Goal: Task Accomplishment & Management: Manage account settings

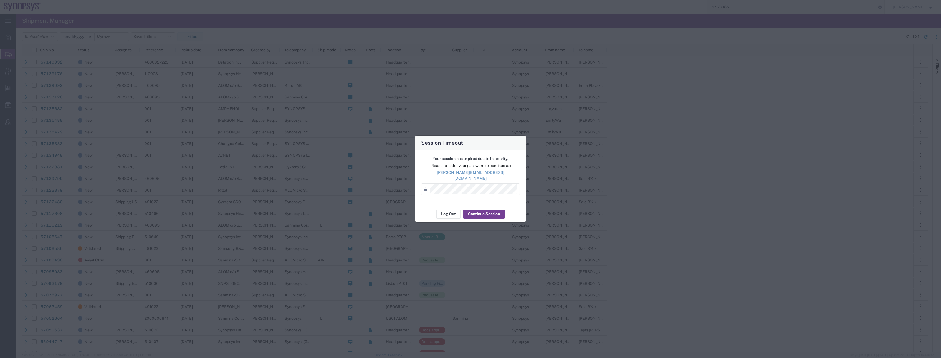
click at [478, 210] on button "Continue Session" at bounding box center [483, 214] width 41 height 9
click at [477, 211] on button "Continue Session" at bounding box center [483, 214] width 41 height 9
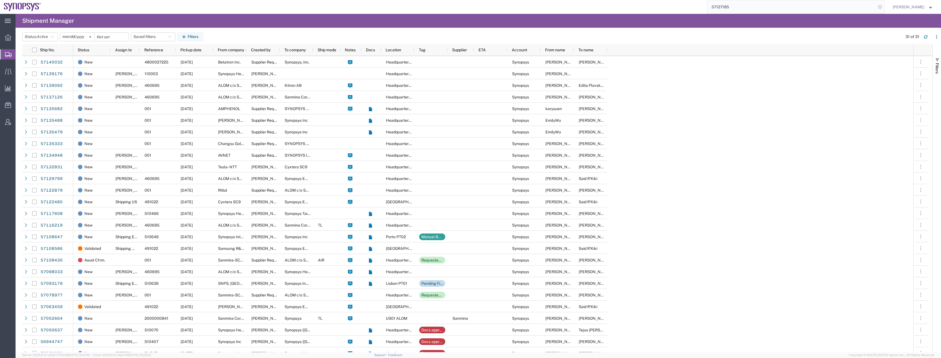
click at [883, 8] on icon at bounding box center [880, 7] width 8 height 8
type input "57117608"
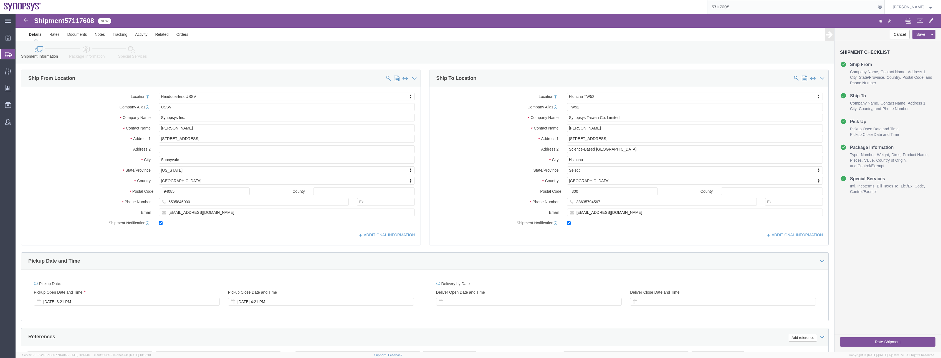
select select "63204"
select select "63166"
click link "ADDITIONAL INFORMATION"
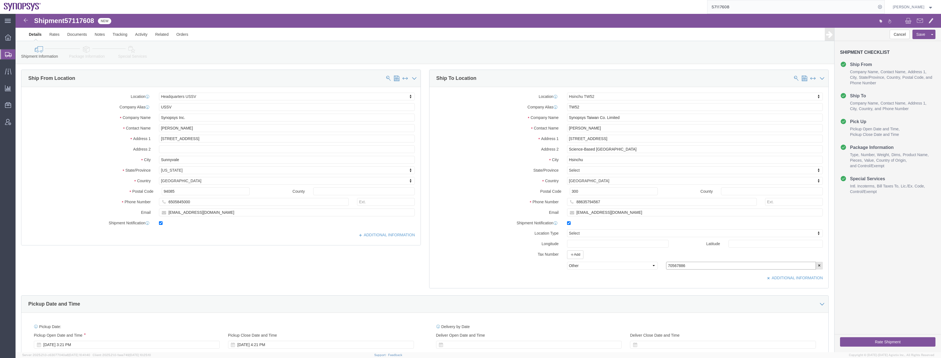
drag, startPoint x: 672, startPoint y: 252, endPoint x: 614, endPoint y: 255, distance: 58.0
click div "Select EIN EORI TIN VAT Other 70567886"
click div "ADDITIONAL INFORMATION"
click icon
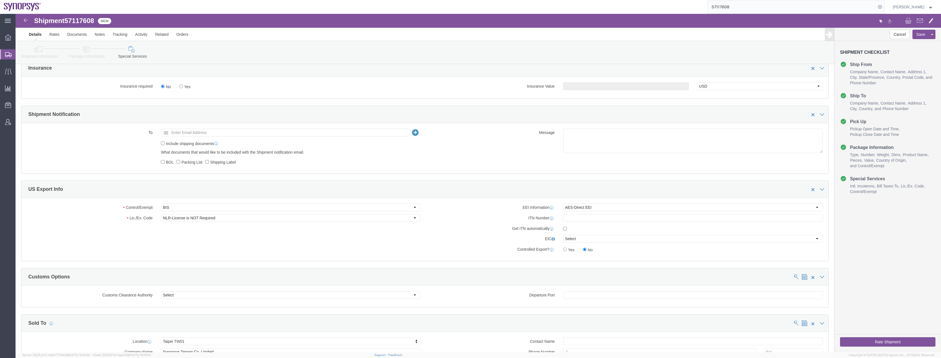
scroll to position [527, 0]
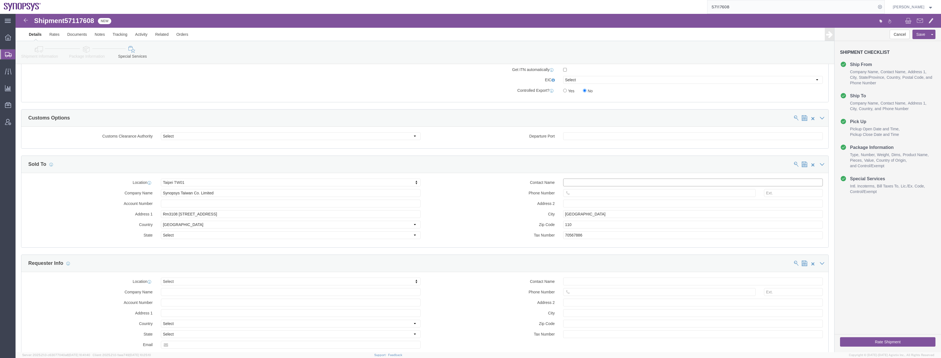
click input "text"
type input "[PERSON_NAME]"
click input "text"
paste input "886.3.579.4567"
click input "886.3.579.4567"
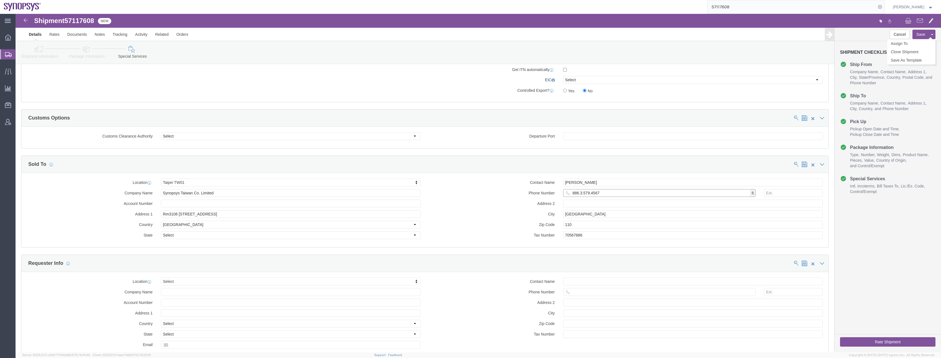
type input "886.3.579.4567"
click button "Save"
click link "Documents"
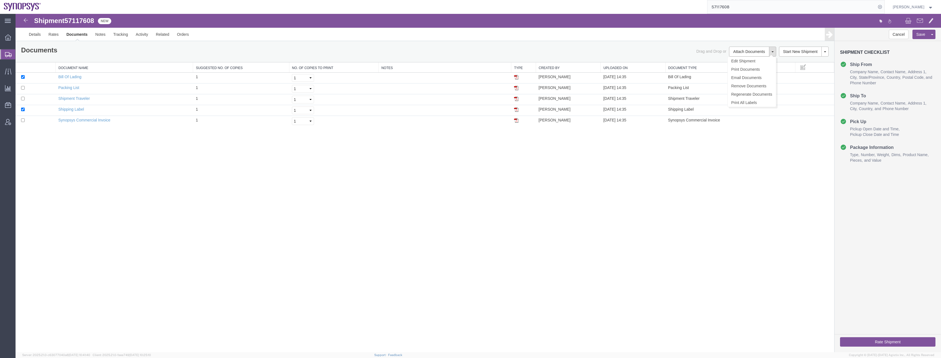
click at [773, 51] on button at bounding box center [772, 52] width 7 height 10
click at [739, 95] on link "Regenerate Documents" at bounding box center [751, 94] width 48 height 8
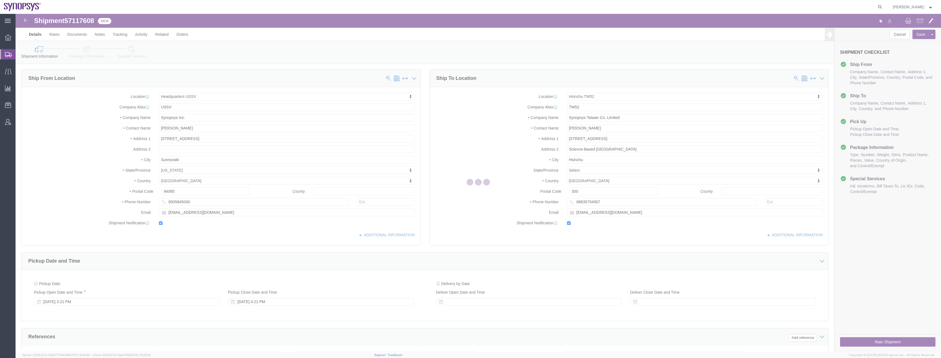
select select "63204"
select select "63166"
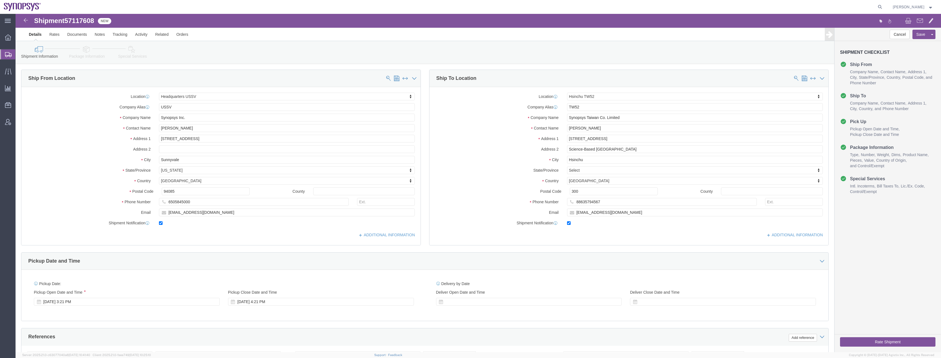
click icon
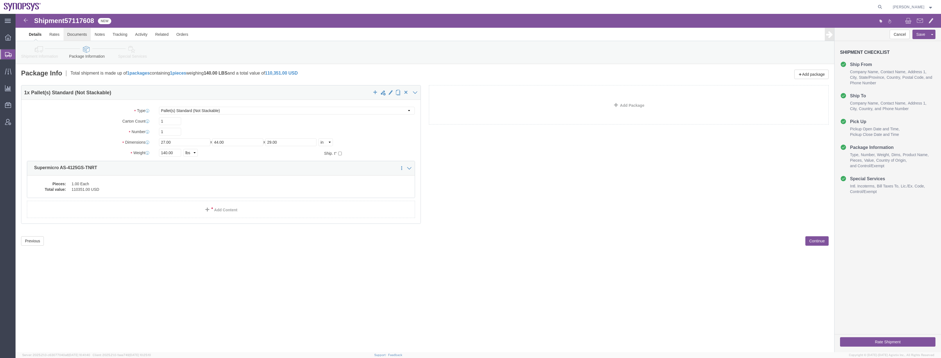
click link "Documents"
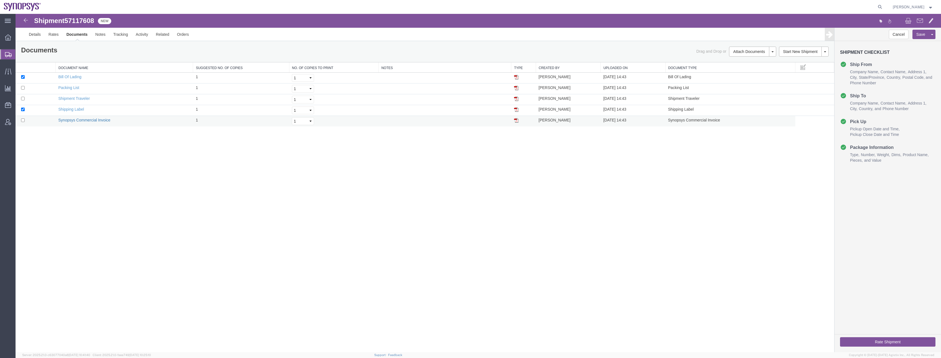
click at [93, 119] on link "Synopsys Commercial Invoice" at bounding box center [84, 120] width 52 height 4
click at [31, 33] on link "Details" at bounding box center [35, 34] width 20 height 13
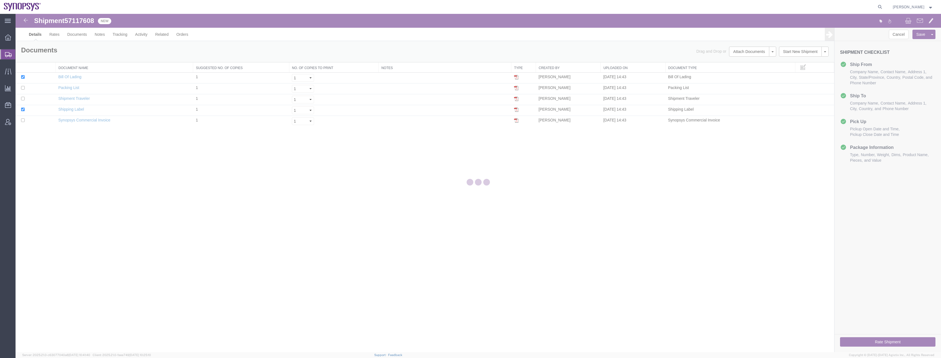
select select "63204"
select select "63166"
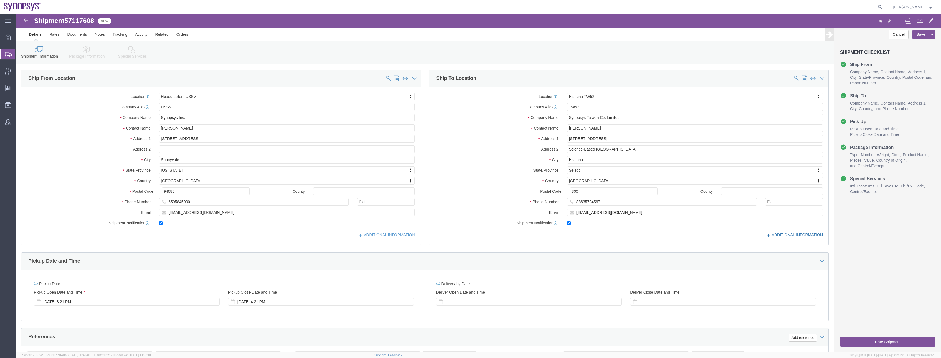
click link "ADDITIONAL INFORMATION"
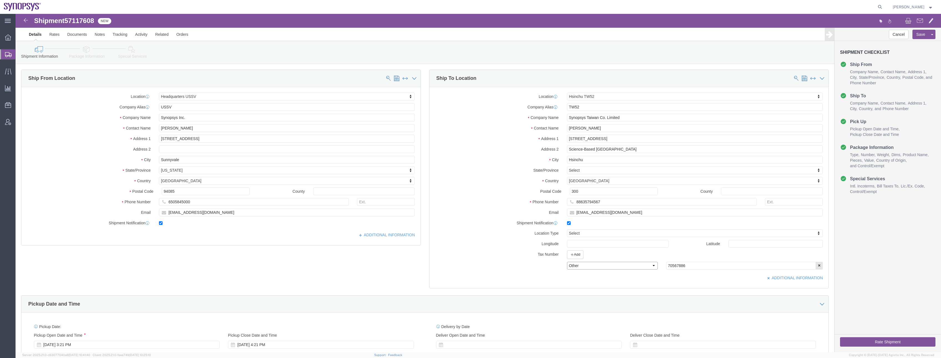
click select "Select EIN EORI TIN VAT Other"
drag, startPoint x: 673, startPoint y: 253, endPoint x: 599, endPoint y: 261, distance: 74.1
click div "Location Hsinchu TW52 Select My Profile Location Aachen DE04 Agrate Brianza IT0…"
click button "button"
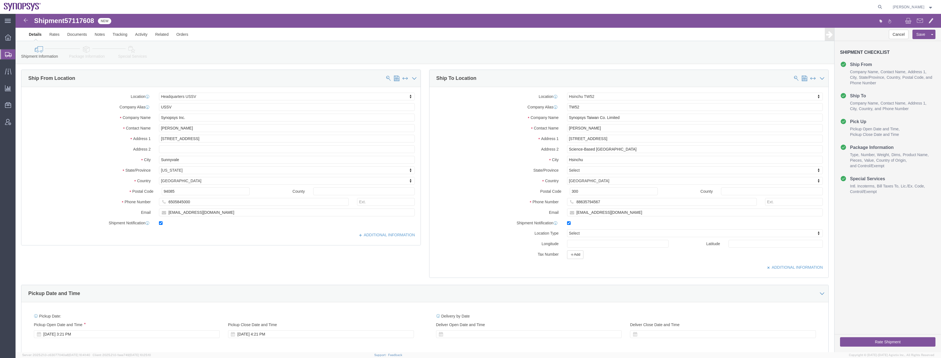
click div "Location Hsinchu TW52 Select My Profile Location Aachen DE04 Agrate Brianza IT0…"
click button "Add"
click select "Select EIN EORI TIN VAT Other"
select select "VAT"
click select "Select EIN EORI TIN VAT Other"
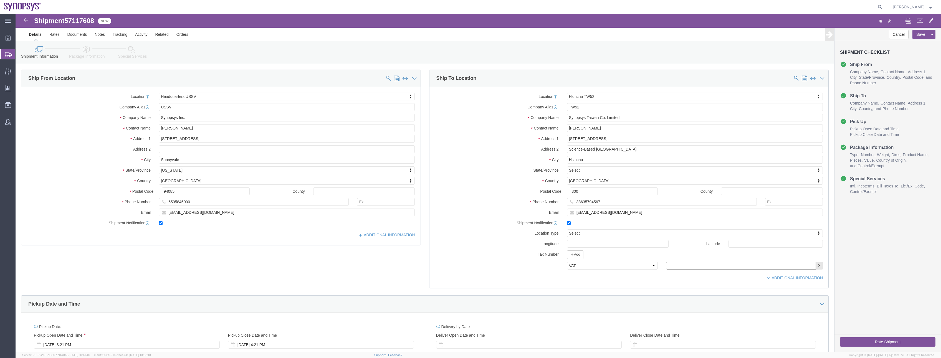
click input "text"
paste input "70567886"
type input "70567886"
click button "Save"
click link "Documents"
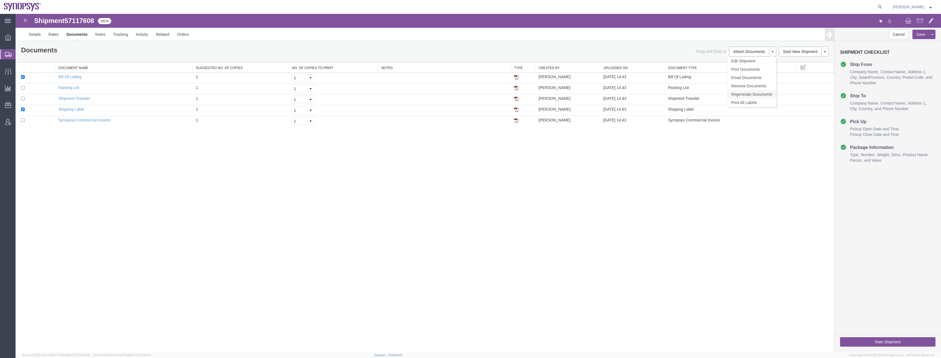
click at [748, 93] on link "Regenerate Documents" at bounding box center [751, 94] width 48 height 8
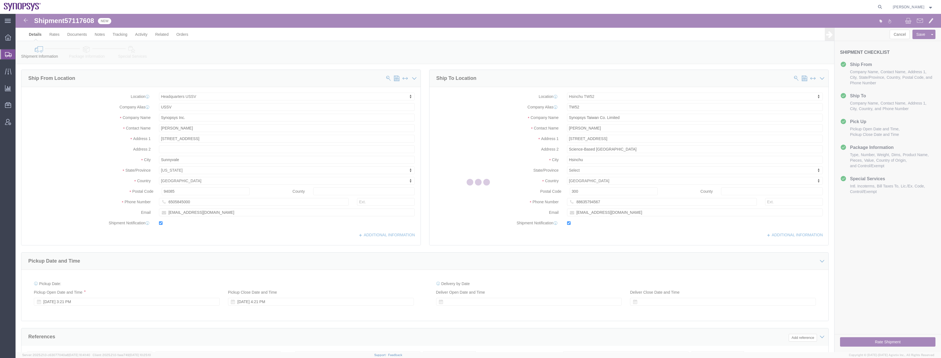
select select "63204"
select select "63166"
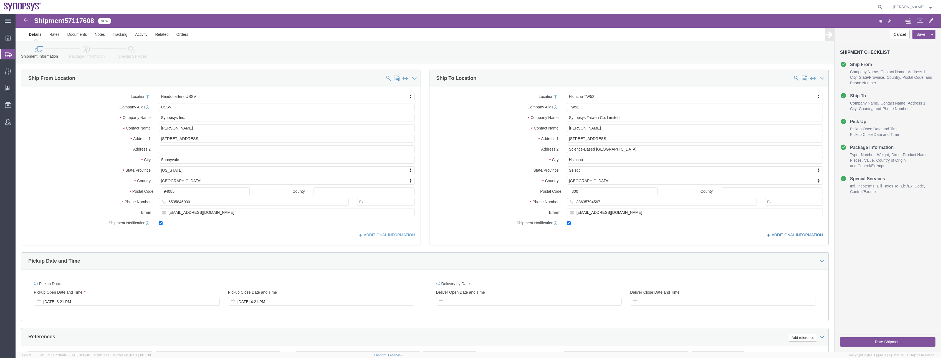
click link "ADDITIONAL INFORMATION"
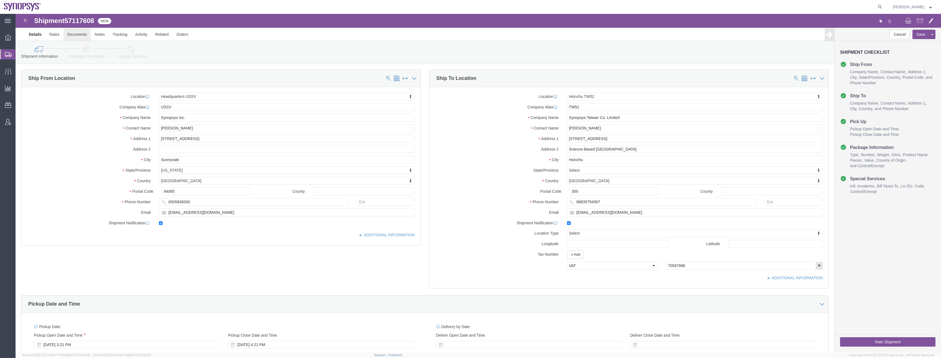
click link "Documents"
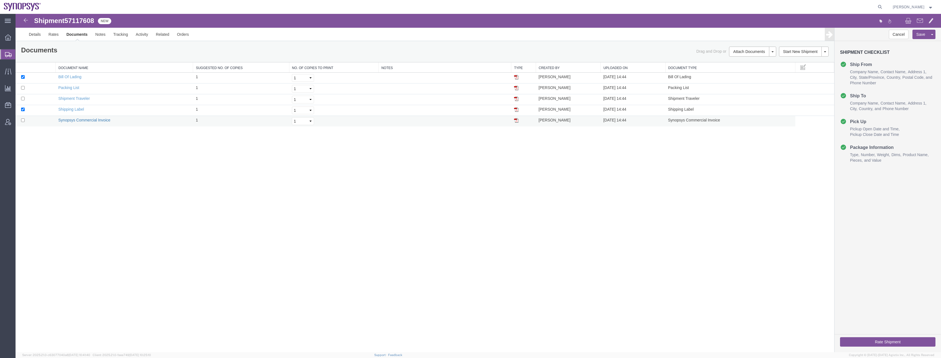
click at [76, 120] on link "Synopsys Commercial Invoice" at bounding box center [84, 120] width 52 height 4
click at [37, 38] on link "Details" at bounding box center [35, 34] width 20 height 13
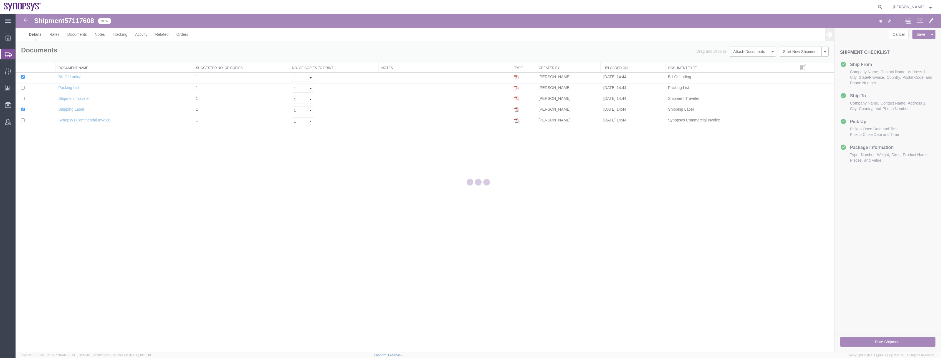
select select "63204"
select select "63166"
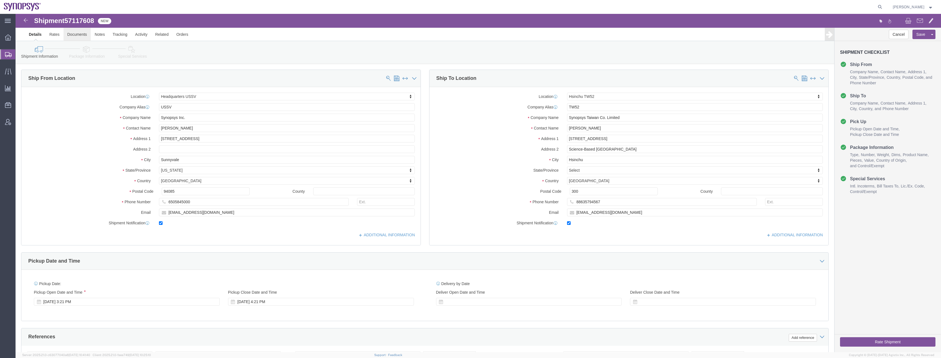
click link "Documents"
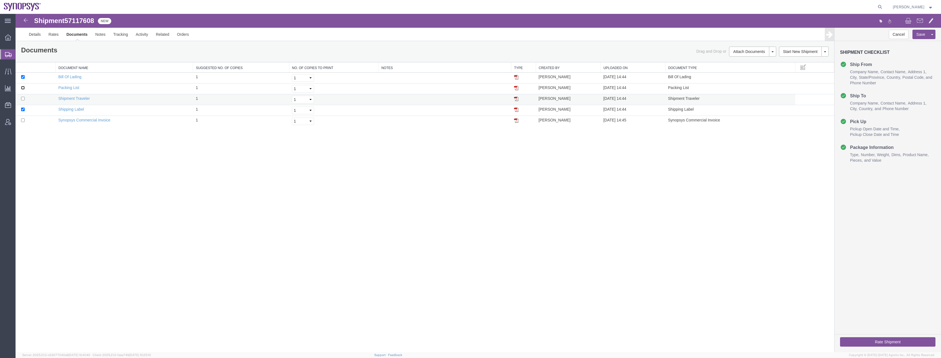
drag, startPoint x: 24, startPoint y: 87, endPoint x: 24, endPoint y: 96, distance: 8.6
click at [24, 87] on input "checkbox" at bounding box center [23, 88] width 4 height 4
checkbox input "true"
click at [25, 99] on td at bounding box center [36, 99] width 40 height 11
drag, startPoint x: 21, startPoint y: 98, endPoint x: 22, endPoint y: 103, distance: 4.5
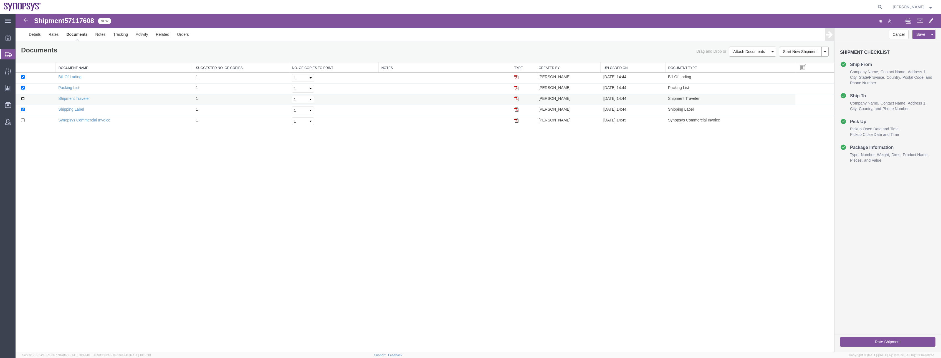
click at [21, 99] on input "checkbox" at bounding box center [23, 99] width 4 height 4
checkbox input "true"
click at [23, 118] on input "checkbox" at bounding box center [23, 120] width 4 height 4
checkbox input "true"
click at [774, 52] on button at bounding box center [772, 52] width 7 height 10
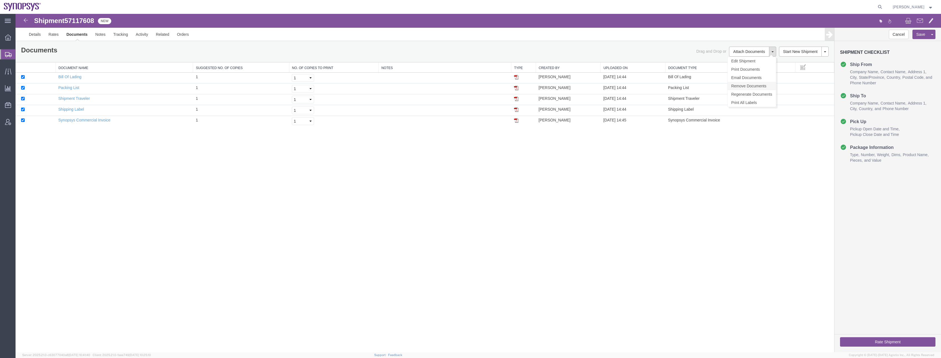
click at [752, 87] on link "Remove Documents" at bounding box center [751, 86] width 48 height 8
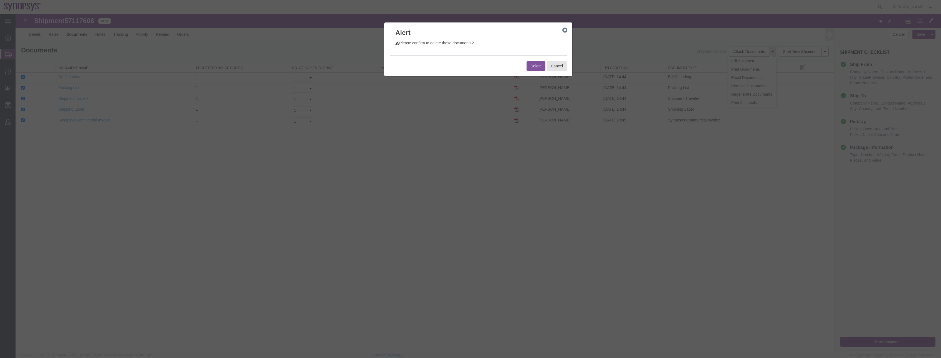
click at [535, 65] on button "Delete" at bounding box center [535, 65] width 19 height 9
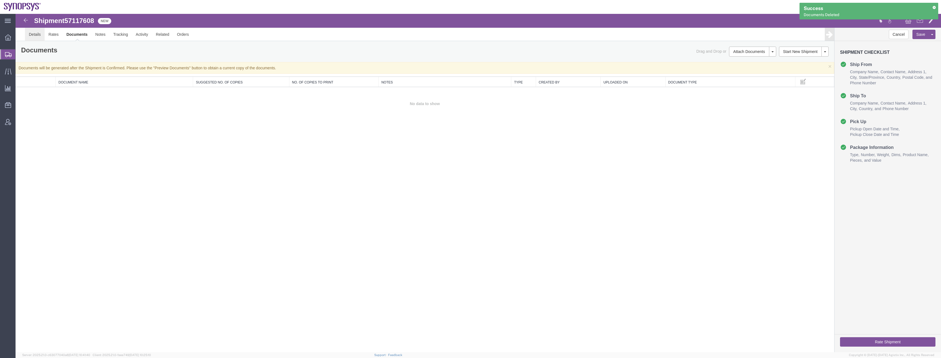
click at [36, 37] on link "Details" at bounding box center [35, 34] width 20 height 13
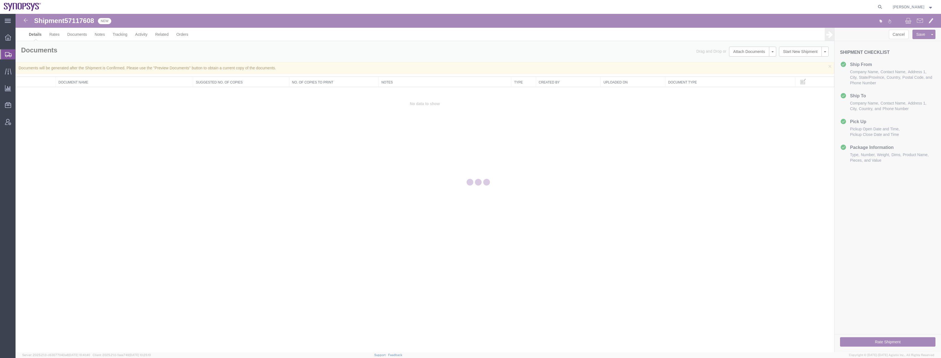
select select "63204"
select select "63166"
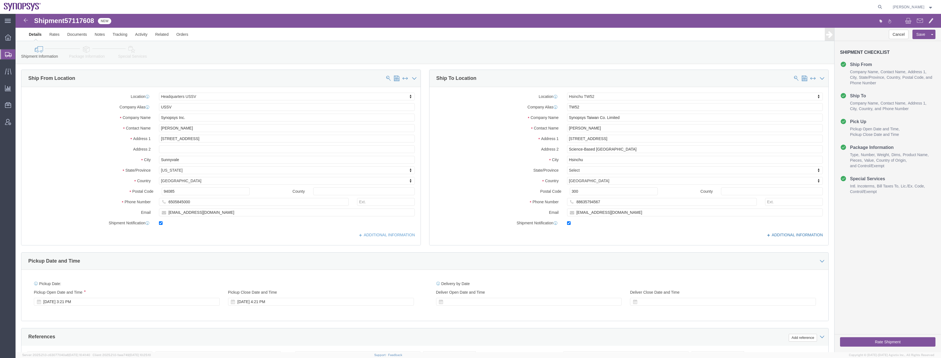
click link "ADDITIONAL INFORMATION"
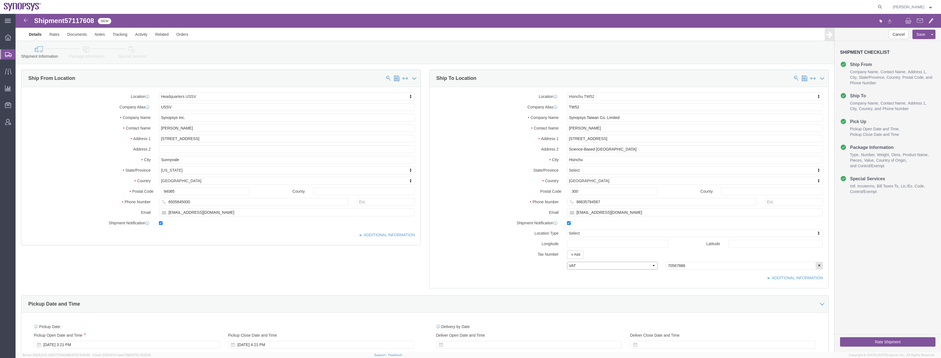
click select "Select EIN EORI TIN VAT Other"
click label "Tax Number"
click select "Select EIN EORI TIN VAT Other"
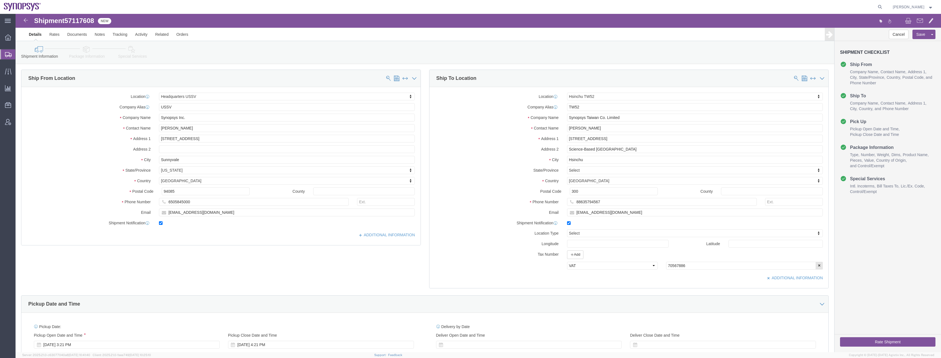
click div "Select EIN EORI TIN VAT Other 70567886"
click button "Save"
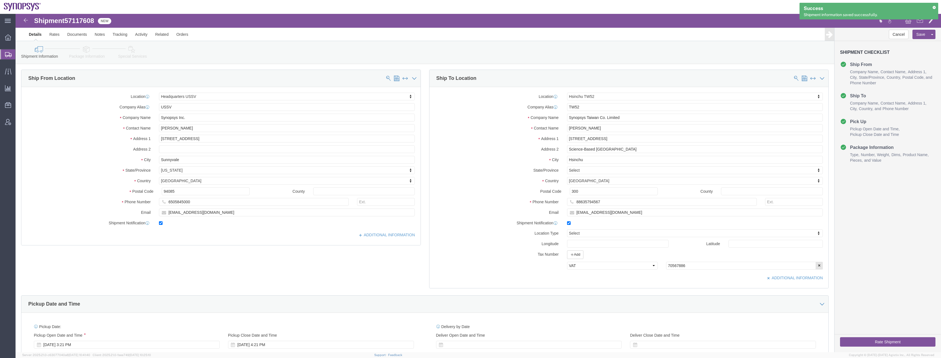
click icon
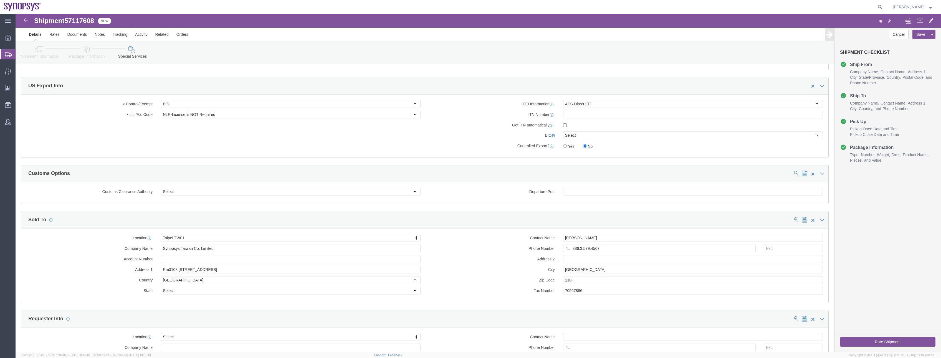
scroll to position [610, 0]
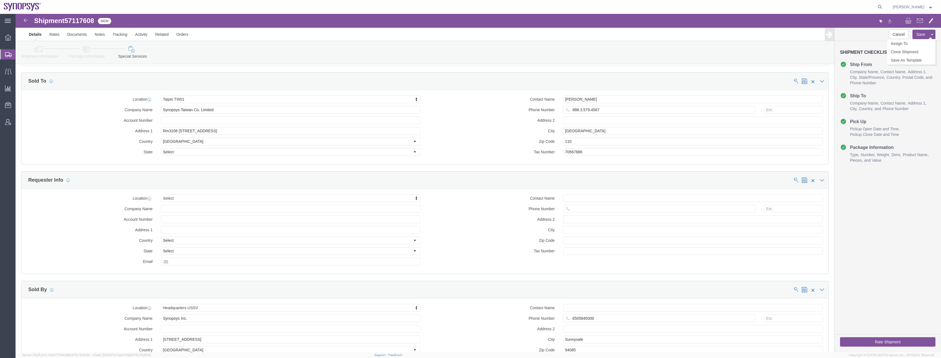
click button "Save"
click link "Documents"
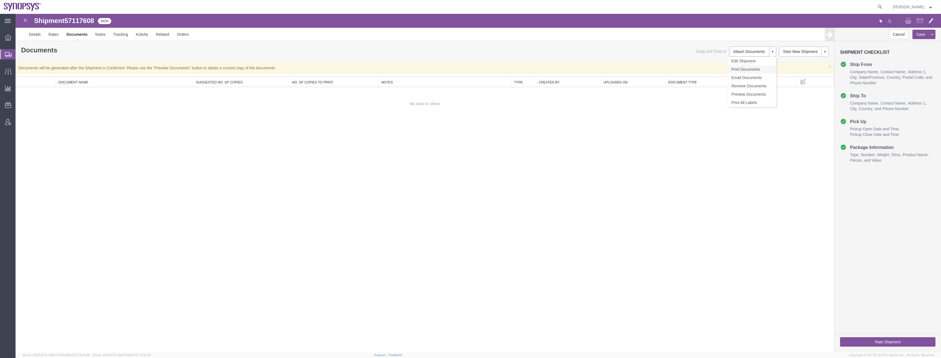
click at [747, 68] on link "Print Documents" at bounding box center [752, 69] width 48 height 8
click at [747, 94] on link "Preview Documents" at bounding box center [752, 94] width 48 height 8
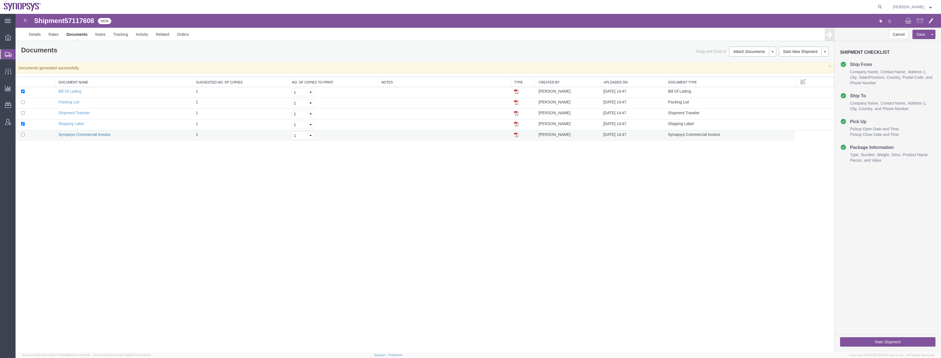
click at [86, 133] on link "Synopsys Commercial Invoice" at bounding box center [84, 134] width 52 height 4
click at [217, 208] on div "Shipment 57117608 5 of 5 New Details Rates Documents Notes Tracking Activity Re…" at bounding box center [478, 183] width 925 height 338
click at [34, 37] on link "Details" at bounding box center [35, 34] width 20 height 13
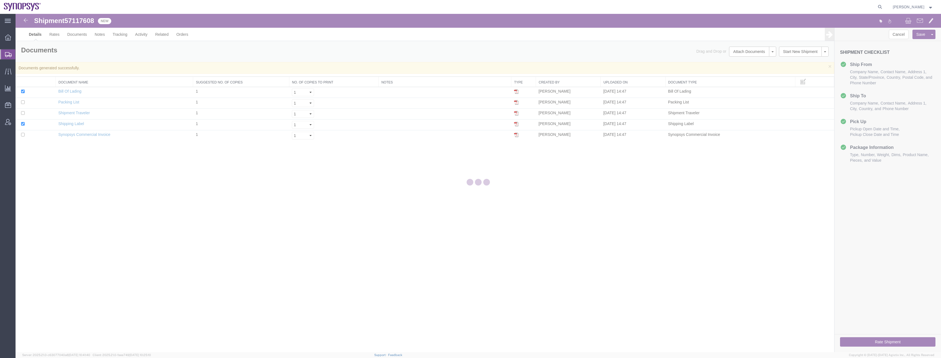
select select "63204"
select select "63166"
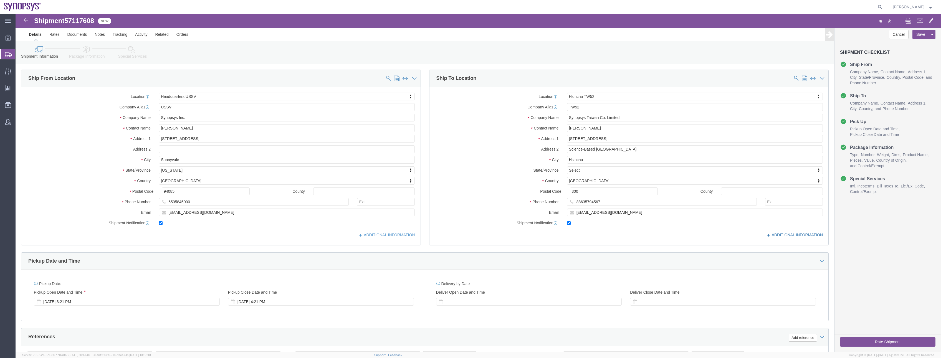
click link "ADDITIONAL INFORMATION"
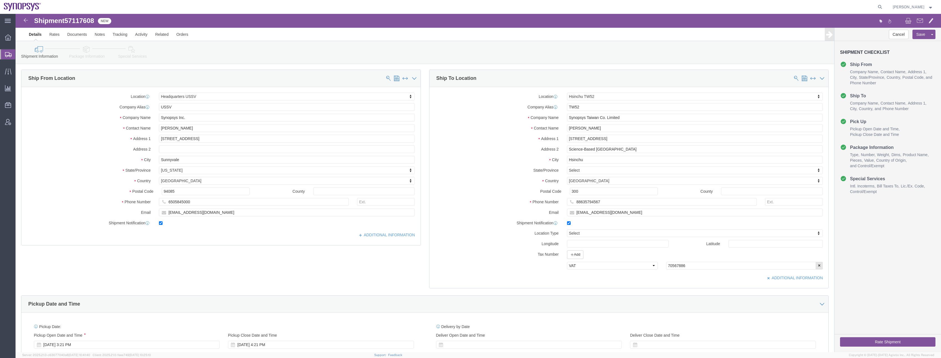
click at [7, 52] on icon at bounding box center [8, 54] width 7 height 5
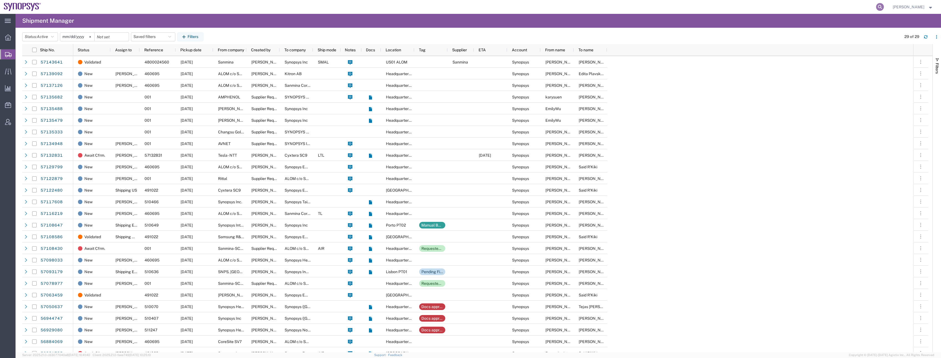
click at [883, 9] on icon at bounding box center [880, 7] width 8 height 8
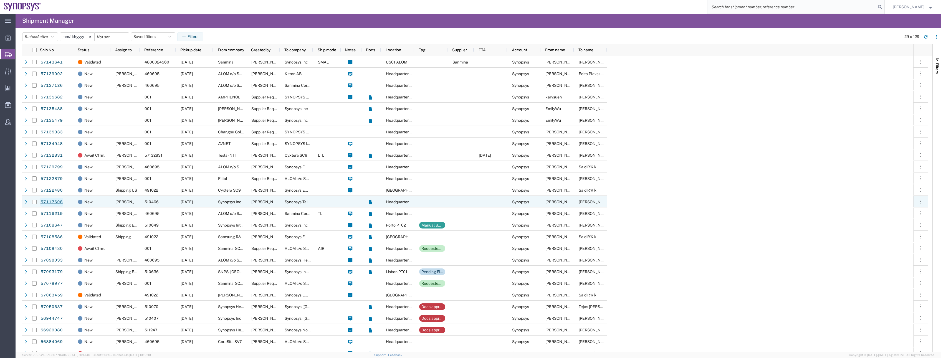
click at [50, 200] on link "57117608" at bounding box center [51, 202] width 23 height 9
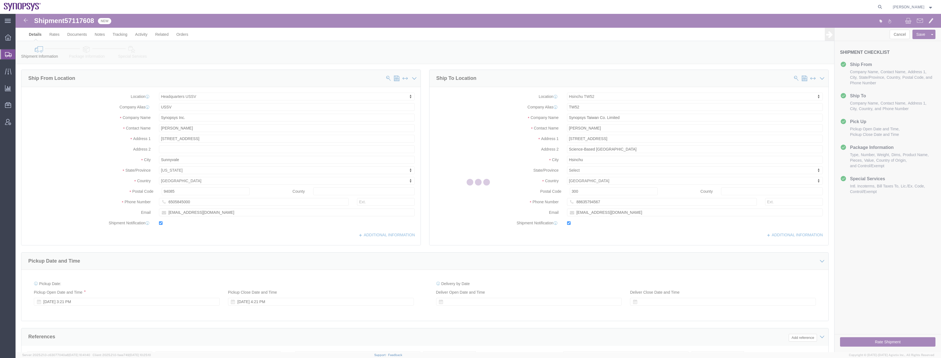
select select "63204"
select select "63166"
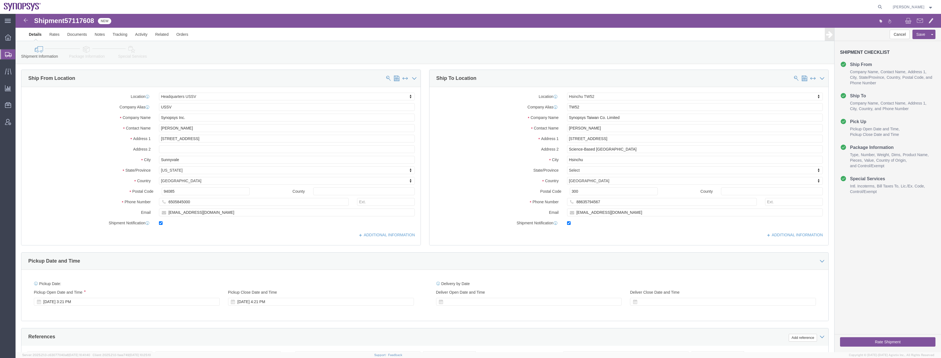
click icon
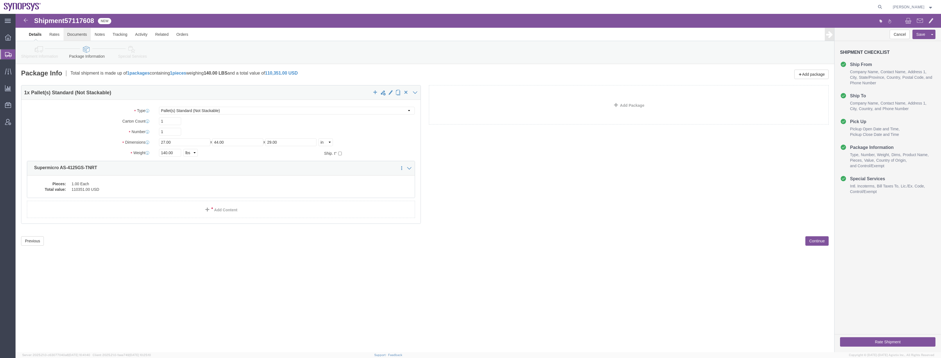
click link "Documents"
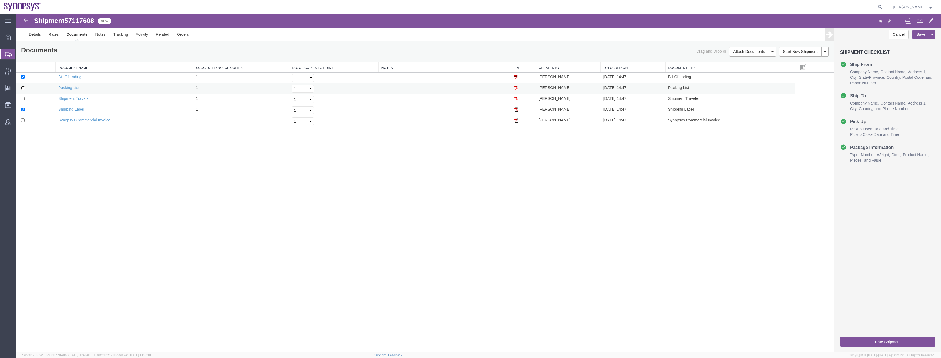
click at [22, 88] on input "checkbox" at bounding box center [23, 88] width 4 height 4
checkbox input "true"
click at [22, 99] on input "checkbox" at bounding box center [23, 99] width 4 height 4
checkbox input "true"
click at [22, 121] on input "checkbox" at bounding box center [23, 120] width 4 height 4
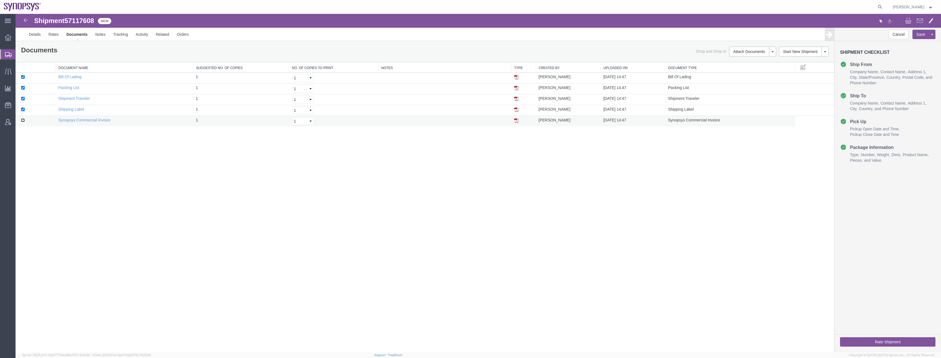
checkbox input "true"
click at [746, 87] on link "Remove Documents" at bounding box center [751, 86] width 48 height 8
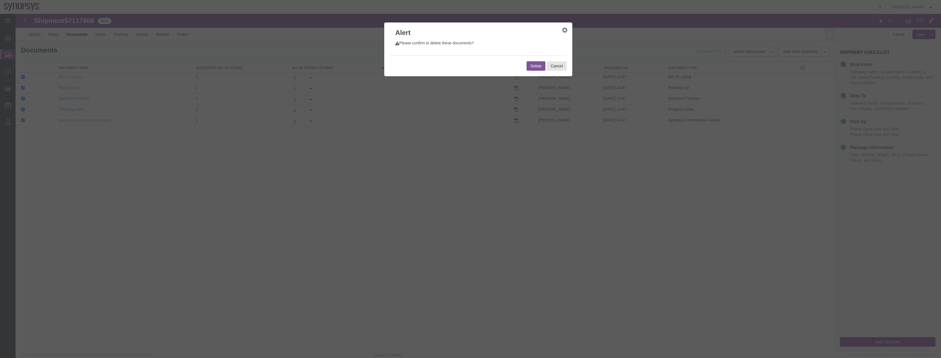
click at [528, 66] on button "Delete" at bounding box center [535, 65] width 19 height 9
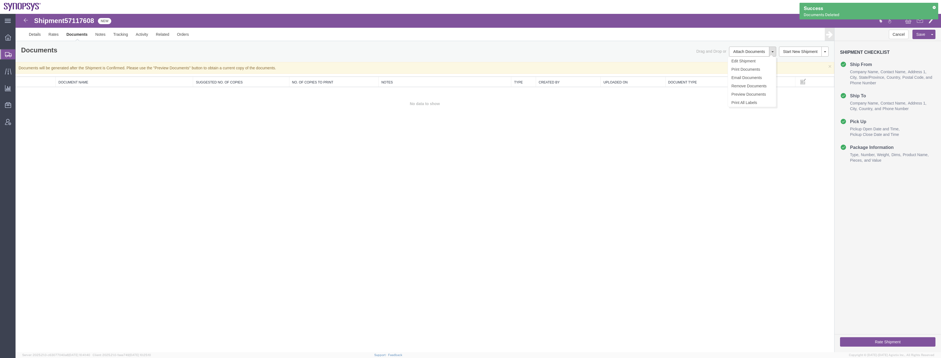
click at [772, 52] on span at bounding box center [772, 51] width 2 height 1
click at [755, 93] on link "Preview Documents" at bounding box center [752, 94] width 48 height 8
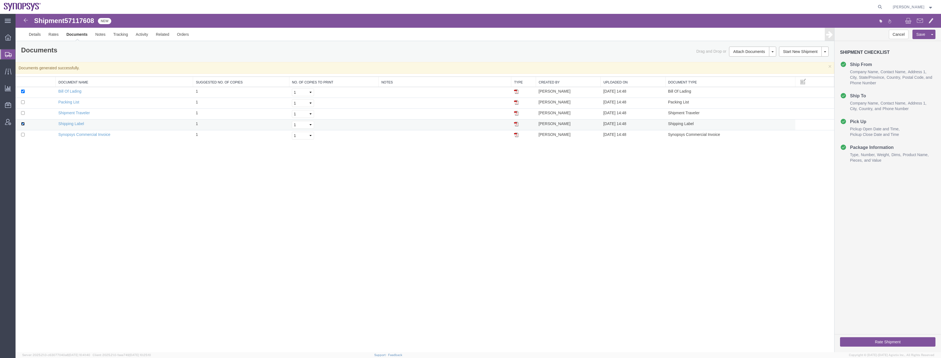
click at [21, 123] on input "checkbox" at bounding box center [23, 124] width 4 height 4
checkbox input "false"
click at [23, 91] on input "checkbox" at bounding box center [23, 92] width 4 height 4
checkbox input "false"
click at [90, 137] on td "Synopsys Commercial Invoice" at bounding box center [123, 135] width 137 height 11
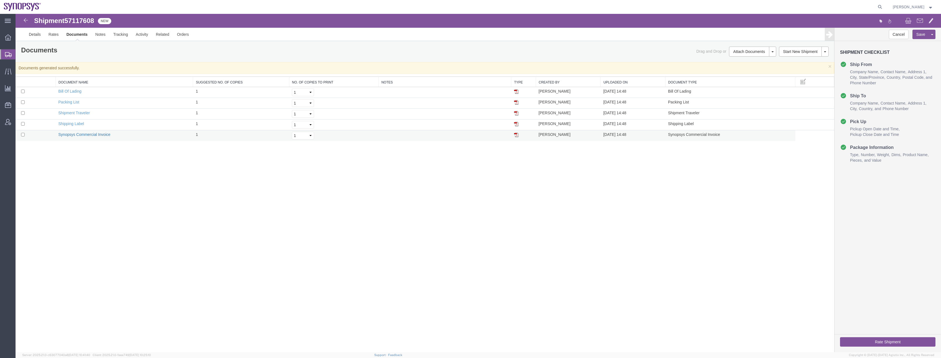
click at [93, 134] on link "Synopsys Commercial Invoice" at bounding box center [84, 134] width 52 height 4
click at [6, 120] on icon at bounding box center [8, 122] width 6 height 6
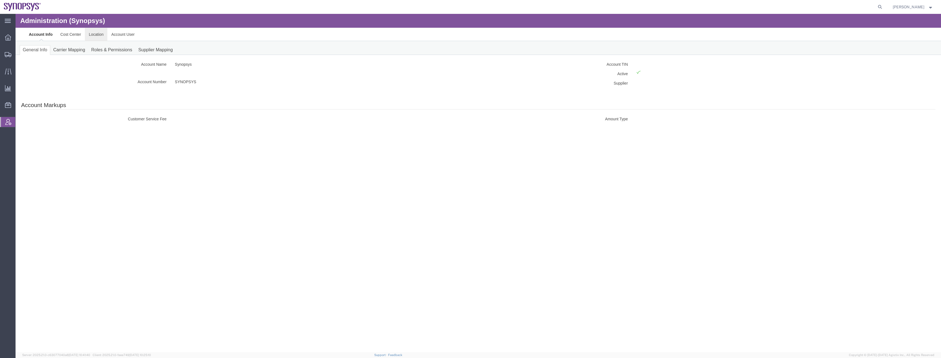
click at [99, 33] on link "Location" at bounding box center [96, 34] width 22 height 13
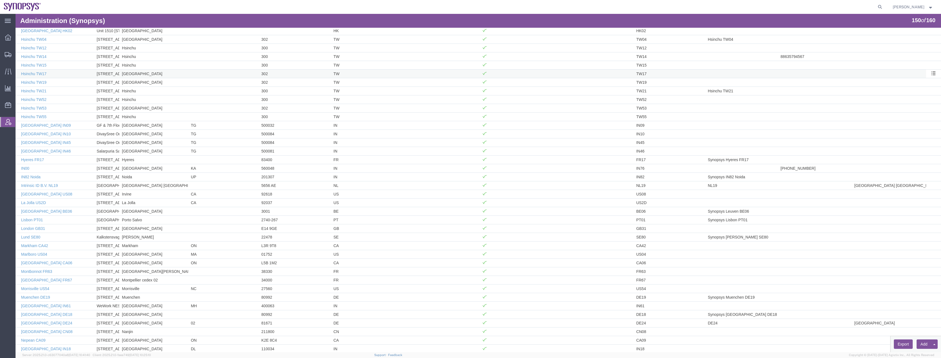
scroll to position [571, 0]
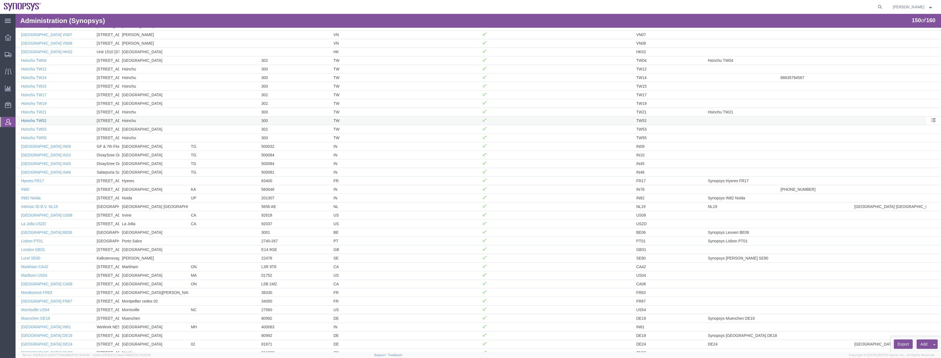
click at [32, 120] on link "Hsinchu TW52" at bounding box center [34, 120] width 26 height 4
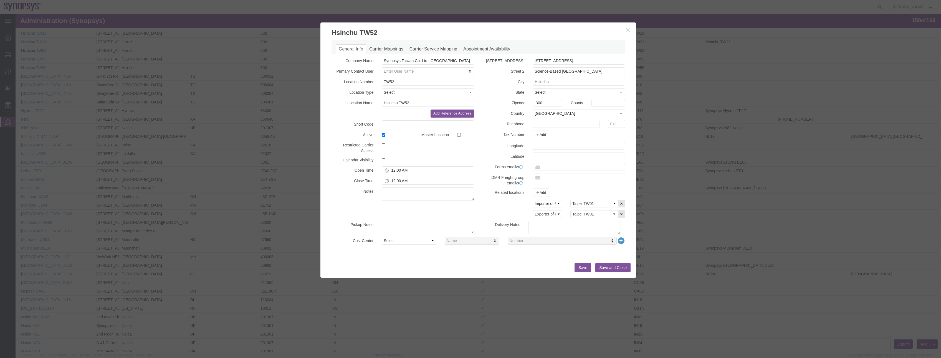
scroll to position [654, 0]
click at [539, 134] on button "Add" at bounding box center [540, 135] width 16 height 9
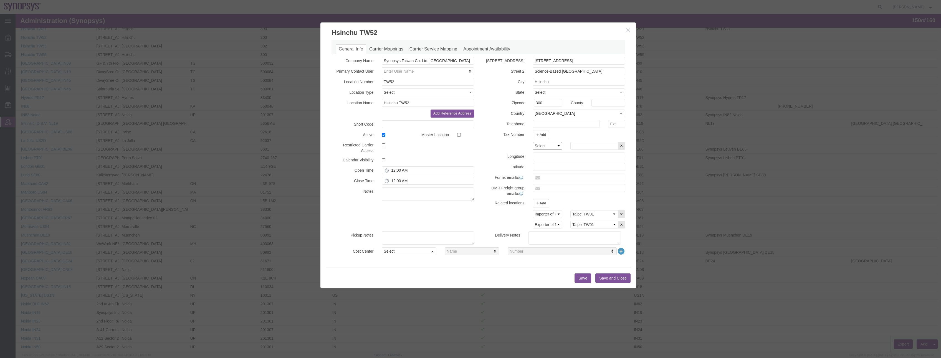
click at [550, 146] on select "Select EIN EORI TIN VAT Other" at bounding box center [546, 146] width 29 height 8
select select "VAT"
click at [532, 142] on select "Select EIN EORI TIN VAT Other" at bounding box center [546, 146] width 29 height 8
click at [578, 146] on input "text" at bounding box center [594, 146] width 48 height 8
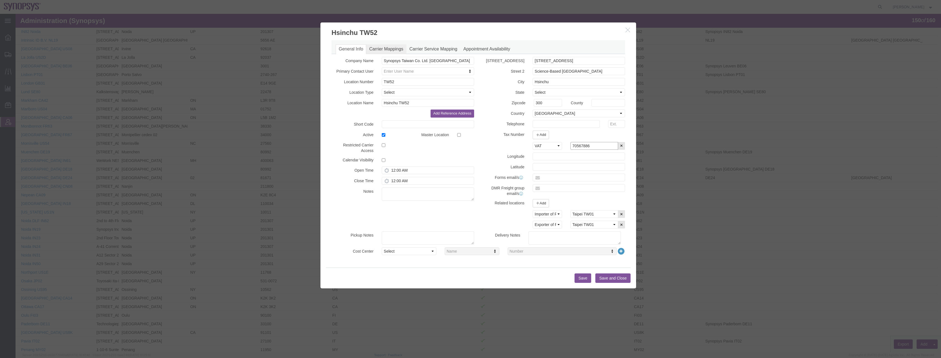
type input "70567886"
click at [383, 47] on link "Carrier Mappings" at bounding box center [386, 49] width 40 height 10
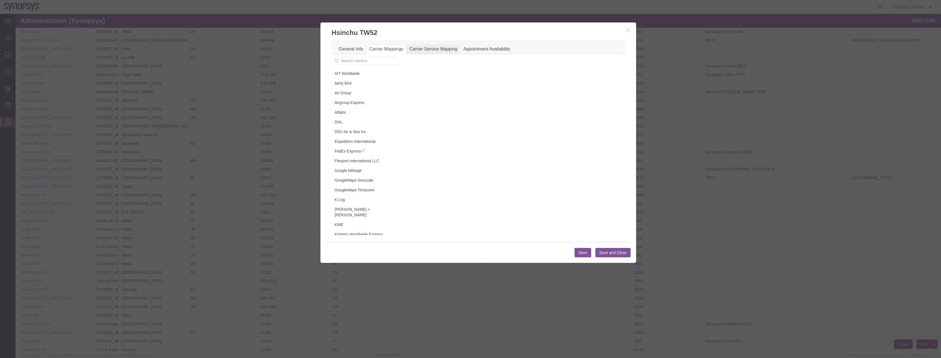
click at [421, 48] on link "Carrier Service Mapping" at bounding box center [433, 49] width 54 height 10
click at [478, 49] on link "Appointment Availability" at bounding box center [486, 49] width 53 height 10
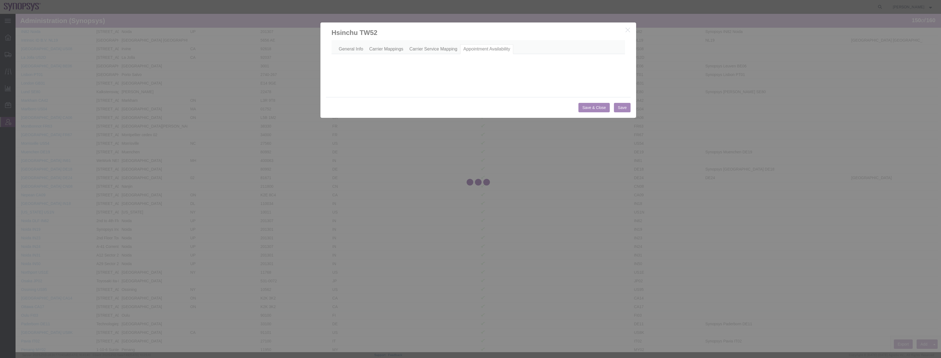
select select "AM"
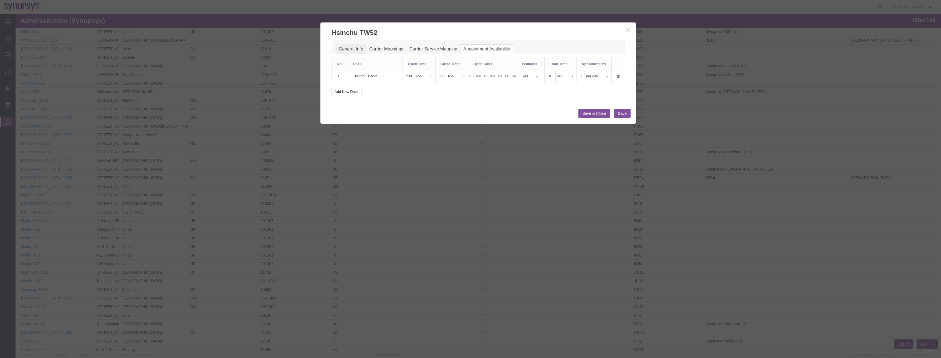
click at [346, 49] on link "General Info" at bounding box center [351, 49] width 31 height 10
click at [346, 45] on link "General Info" at bounding box center [351, 49] width 31 height 10
click at [346, 47] on link "General Info" at bounding box center [351, 49] width 31 height 10
click at [428, 48] on link "Carrier Service Mapping" at bounding box center [433, 49] width 54 height 10
click at [385, 47] on link "Carrier Mappings" at bounding box center [386, 49] width 40 height 10
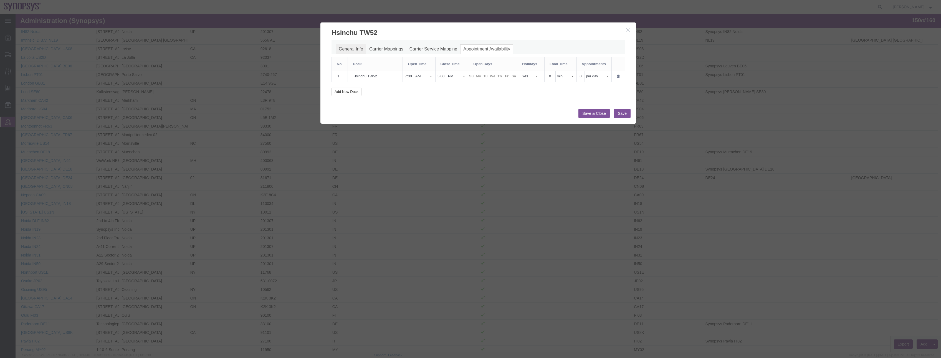
click at [342, 47] on link "General Info" at bounding box center [351, 49] width 31 height 10
click at [619, 114] on button "Save" at bounding box center [622, 113] width 17 height 9
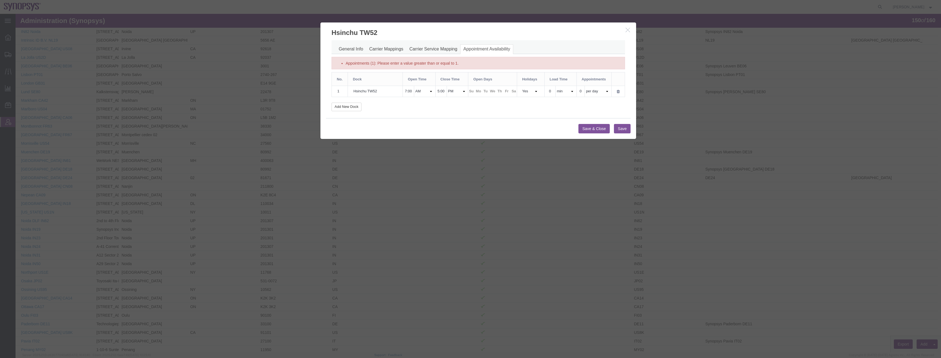
click at [629, 33] on button "button" at bounding box center [628, 30] width 7 height 7
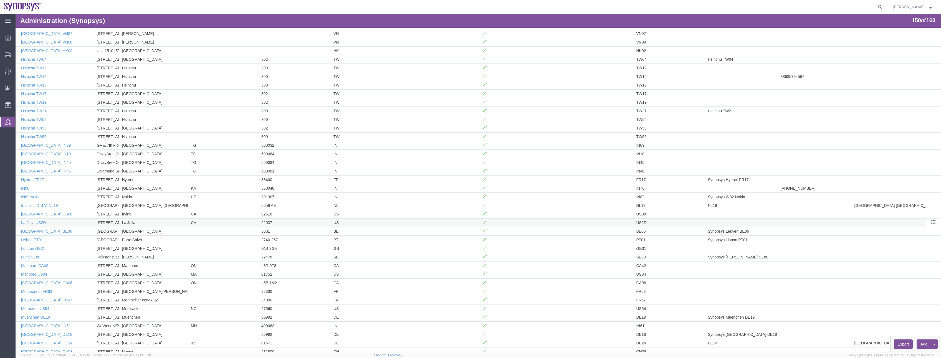
scroll to position [571, 0]
click at [38, 119] on link "Hsinchu TW52" at bounding box center [34, 120] width 26 height 4
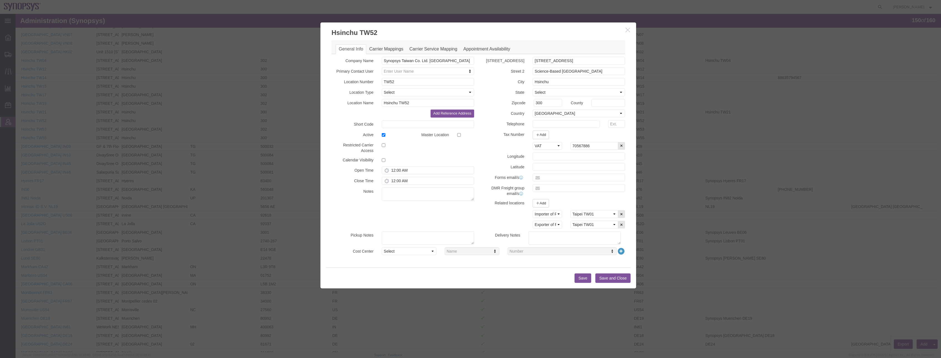
click at [582, 278] on button "Save" at bounding box center [582, 277] width 17 height 9
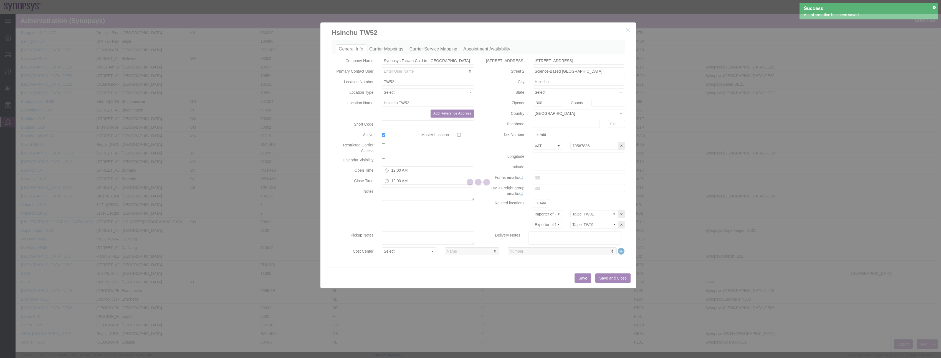
scroll to position [169, 0]
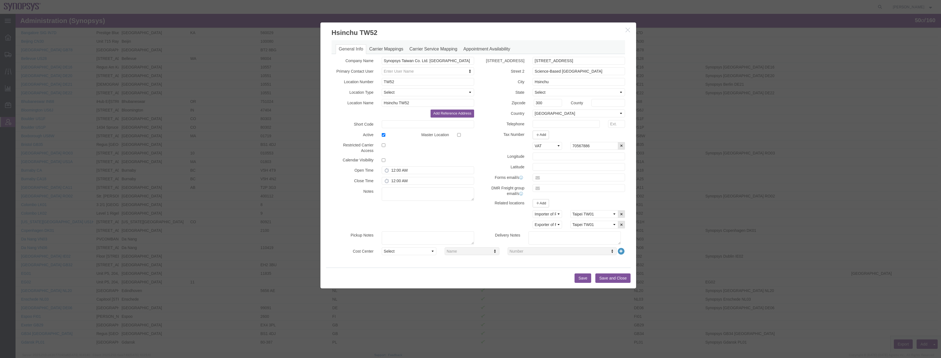
click at [581, 275] on button "Save" at bounding box center [582, 277] width 17 height 9
click at [610, 278] on button "Save and Close" at bounding box center [612, 277] width 35 height 9
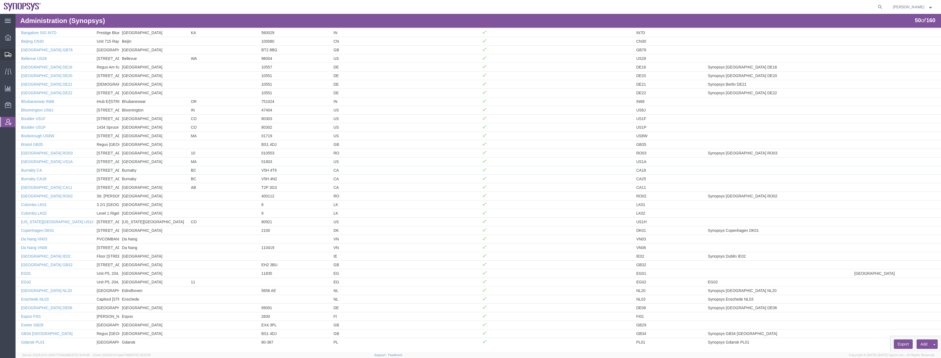
click at [9, 56] on icon at bounding box center [8, 54] width 7 height 5
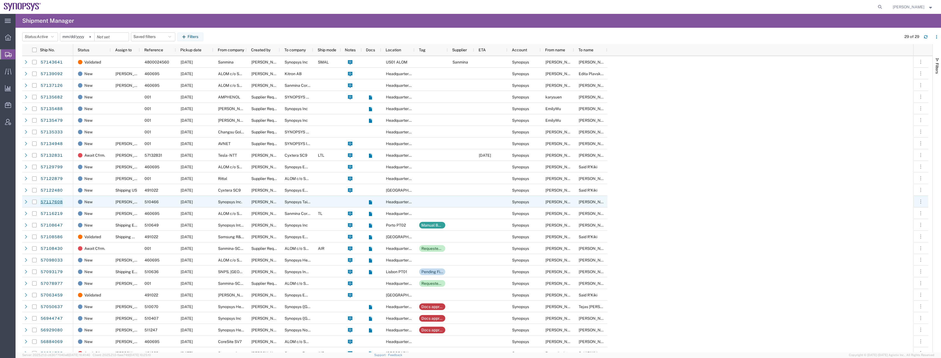
click at [53, 202] on link "57117608" at bounding box center [51, 202] width 23 height 9
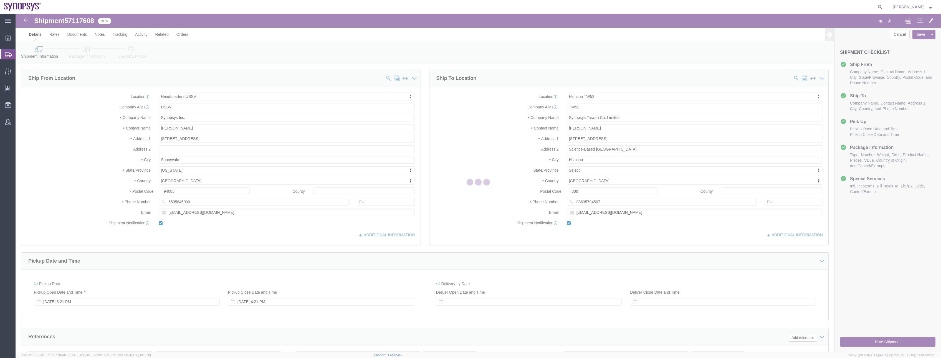
select select "63204"
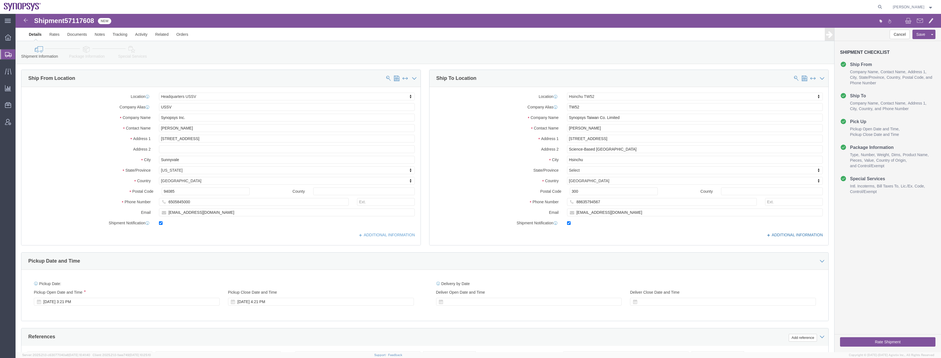
click link "ADDITIONAL INFORMATION"
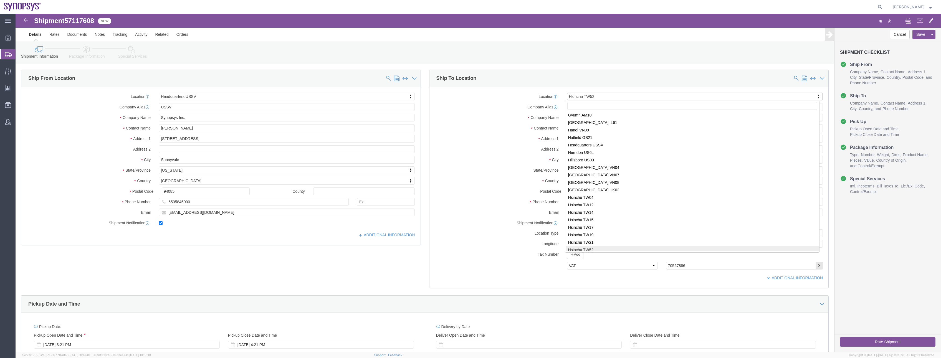
scroll to position [397, 0]
select select "63112"
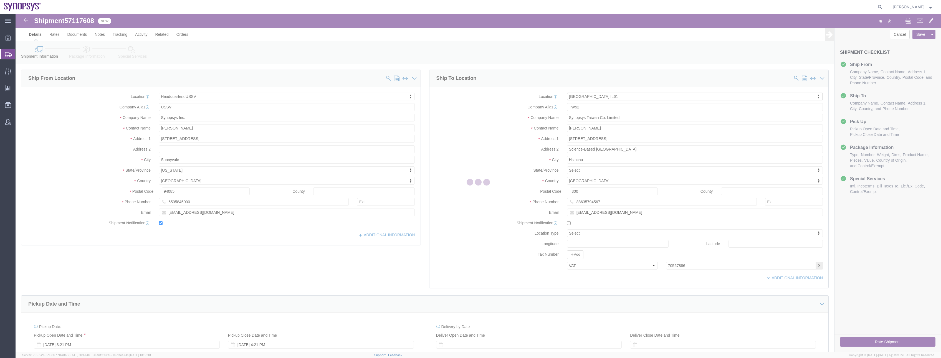
type input "[PERSON_NAME] [STREET_ADDRESS]"
select select "IL"
type input "3508415"
checkbox input "false"
type input "IL61"
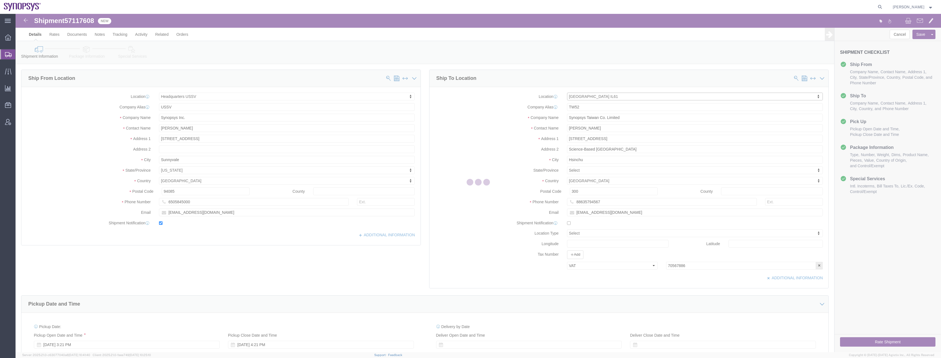
type input "S.N.P.S Israel Limited"
type input "Hafia"
select select "Other"
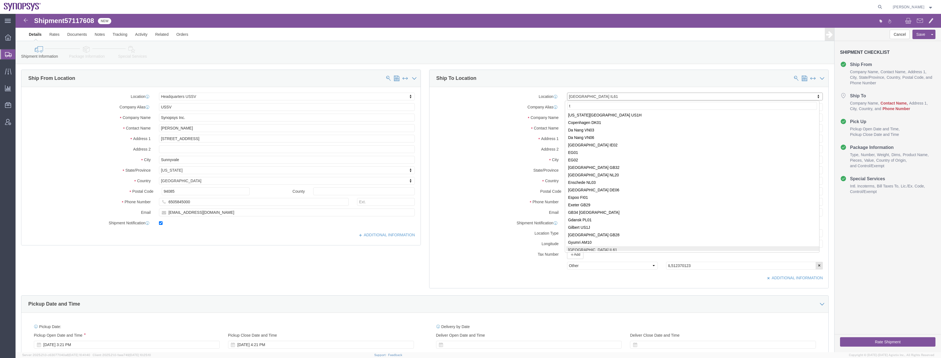
scroll to position [0, 0]
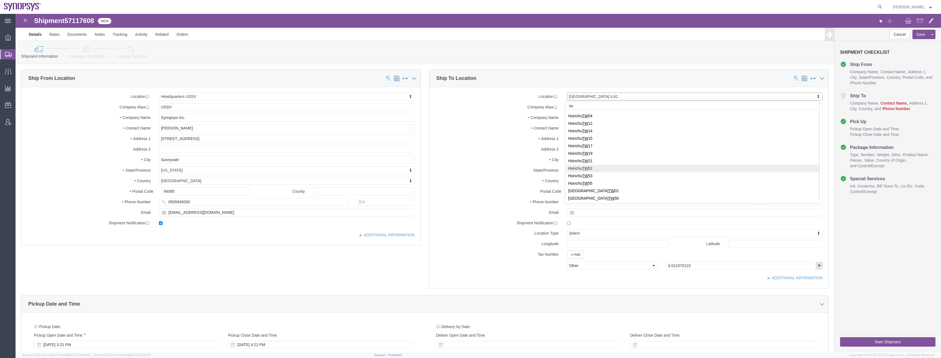
type input "tw"
select select "63166"
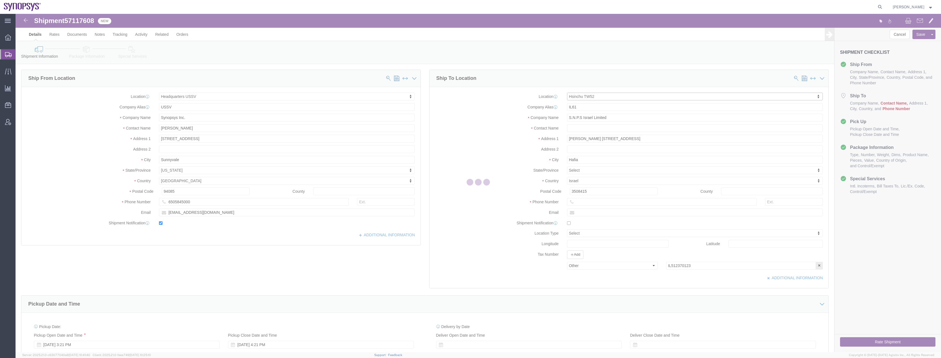
type input "[STREET_ADDRESS]"
type input "Science-Based [GEOGRAPHIC_DATA]"
select select "TW"
type input "300"
type input "TW52"
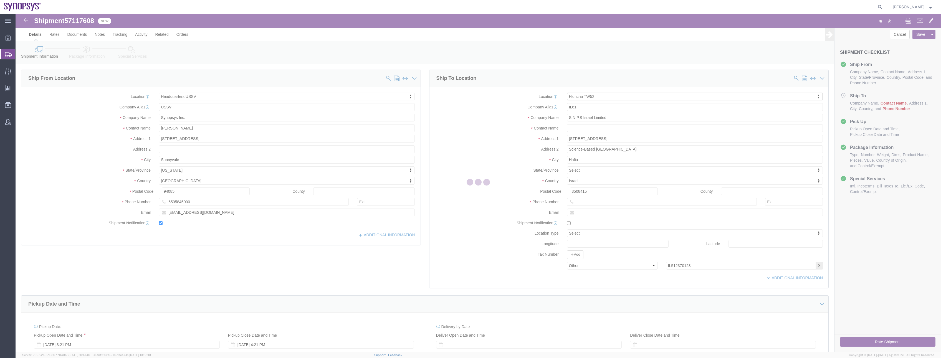
type input "Synopsys Taiwan Co. Ltd. [GEOGRAPHIC_DATA]"
type input "Hsinchu"
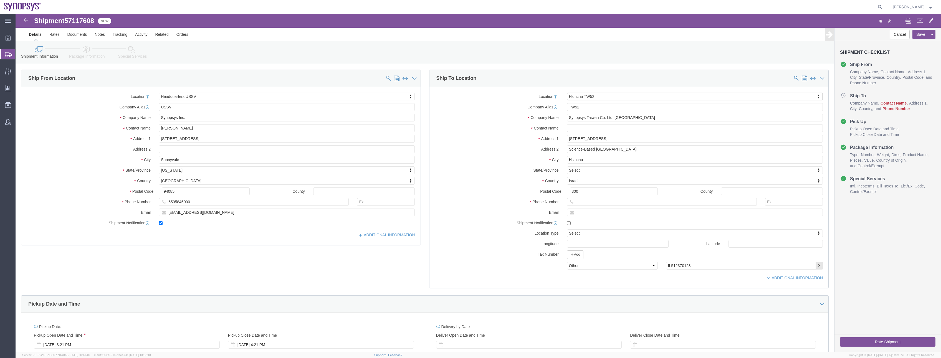
select select "VAT"
click input "text"
type input "[PERSON_NAME]"
click input "text"
type input "88635794567"
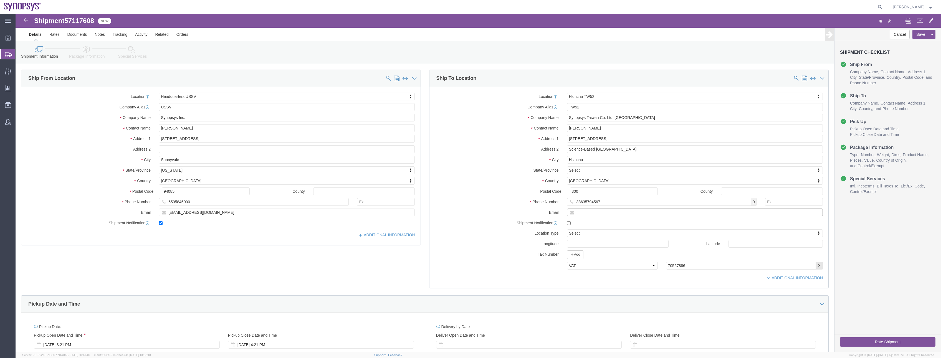
click input "text"
type input "[EMAIL_ADDRESS][DOMAIN_NAME]"
click input "checkbox"
checkbox input "true"
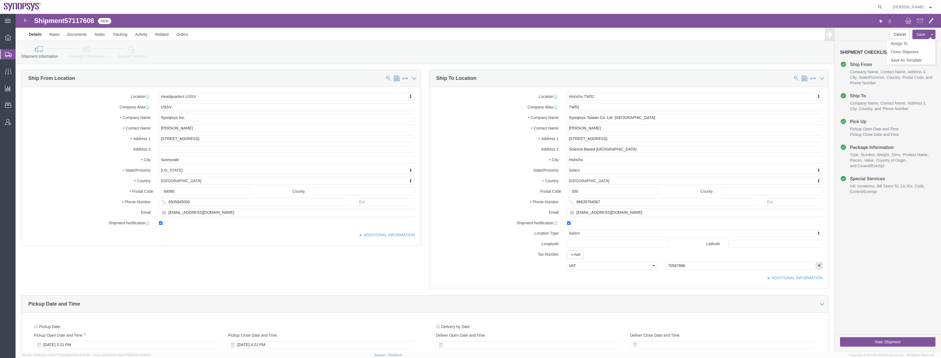
click button "Save"
click link "Documents"
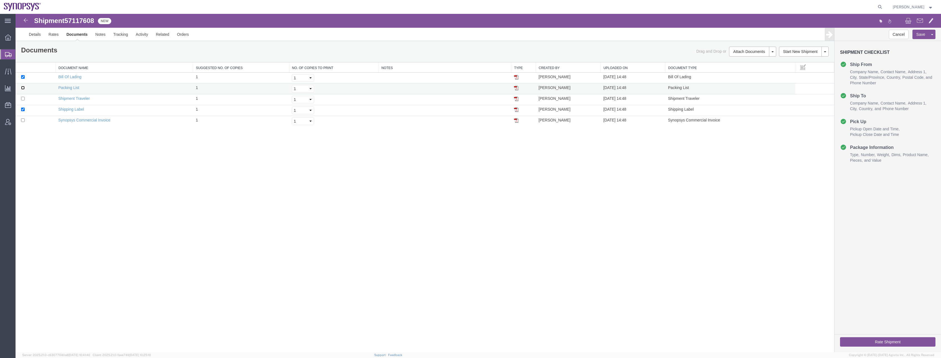
click at [24, 87] on input "checkbox" at bounding box center [23, 88] width 4 height 4
checkbox input "true"
click at [23, 96] on td at bounding box center [36, 99] width 40 height 11
click at [23, 99] on input "checkbox" at bounding box center [23, 99] width 4 height 4
checkbox input "true"
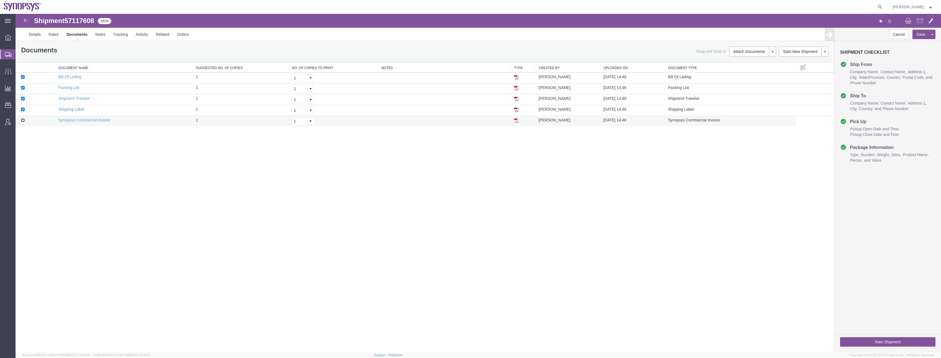
click at [22, 119] on input "checkbox" at bounding box center [23, 120] width 4 height 4
checkbox input "true"
click at [745, 84] on link "Remove Documents" at bounding box center [751, 86] width 48 height 8
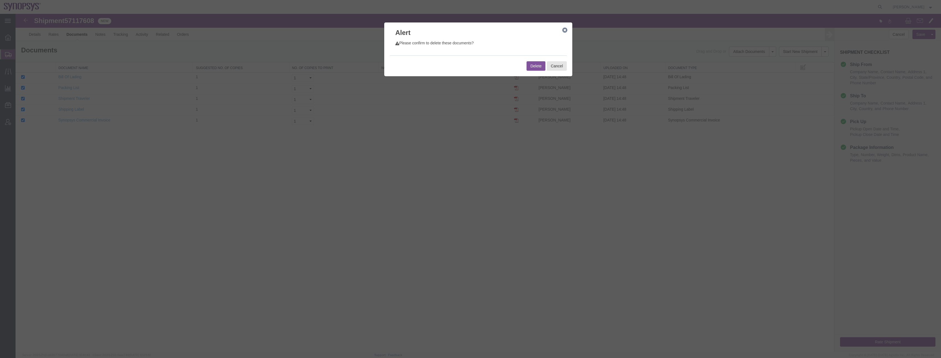
click at [534, 67] on button "Delete" at bounding box center [535, 65] width 19 height 9
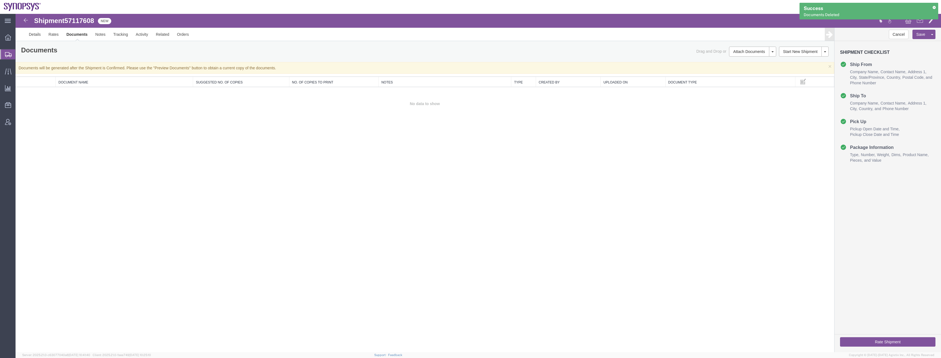
click at [643, 201] on div "Shipment 57117608 0 of 0 New Details Rates Documents Notes Tracking Activity Re…" at bounding box center [478, 183] width 925 height 338
click at [921, 33] on button "Save" at bounding box center [920, 34] width 17 height 9
click at [677, 195] on div "Shipment 57117608 0 of 0 New Details Rates Documents Notes Tracking Activity Re…" at bounding box center [478, 183] width 925 height 338
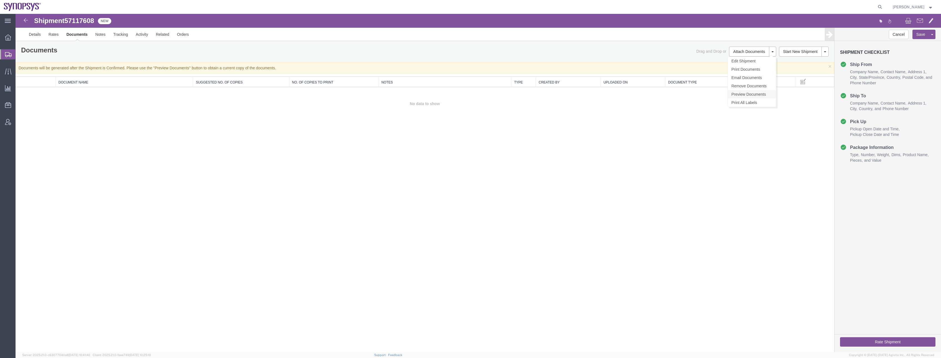
click at [745, 94] on link "Preview Documents" at bounding box center [752, 94] width 48 height 8
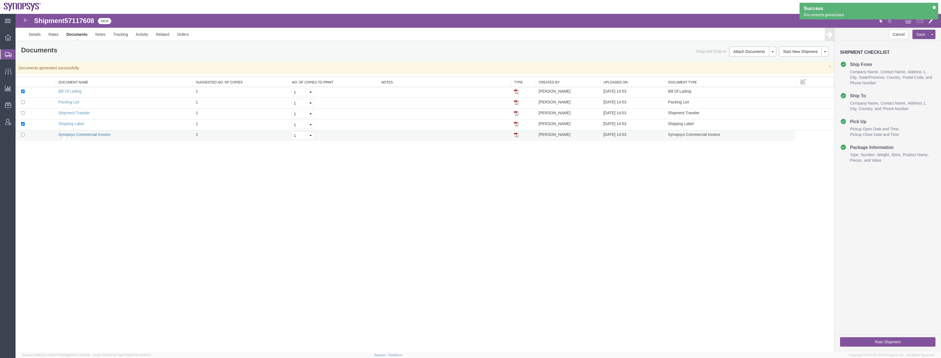
click at [73, 134] on link "Synopsys Commercial Invoice" at bounding box center [84, 134] width 52 height 4
click at [586, 184] on div "Shipment 57117608 5 of 5 New Details Rates Documents Notes Tracking Activity Re…" at bounding box center [478, 183] width 925 height 338
click at [37, 34] on link "Details" at bounding box center [35, 34] width 20 height 13
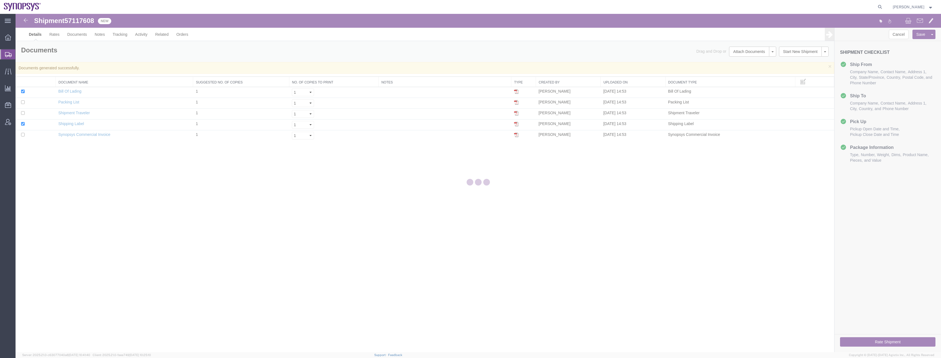
select select "63204"
select select "63166"
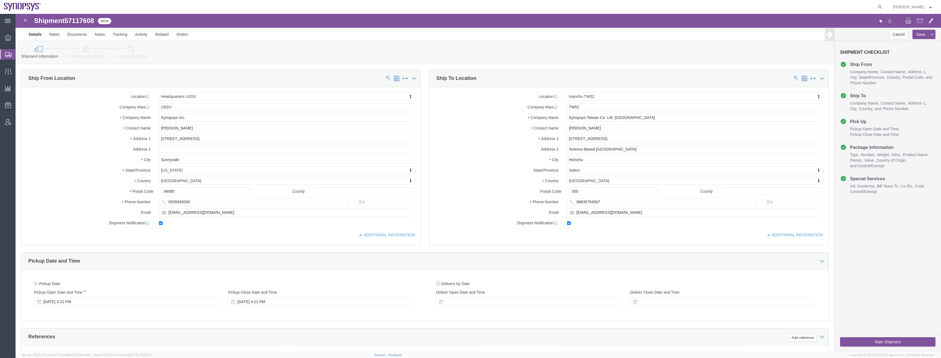
click icon
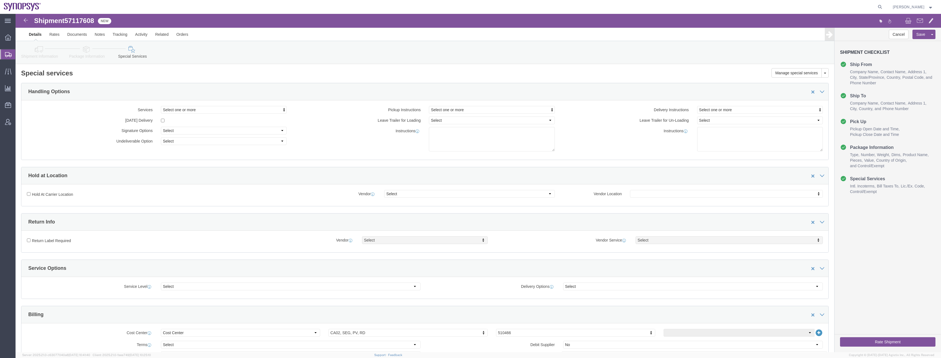
click icon
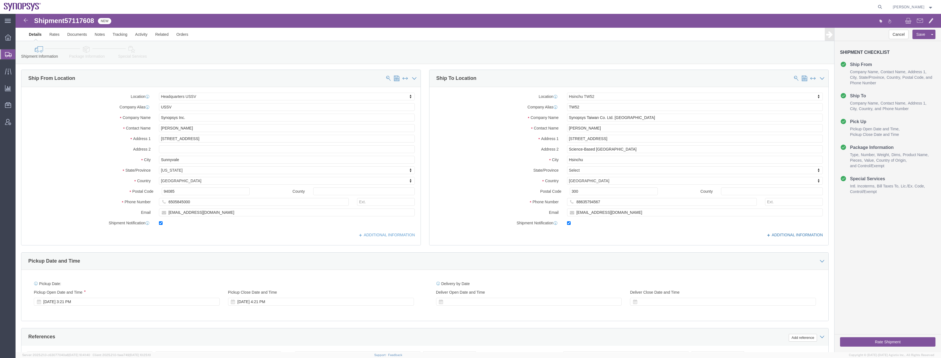
click link "ADDITIONAL INFORMATION"
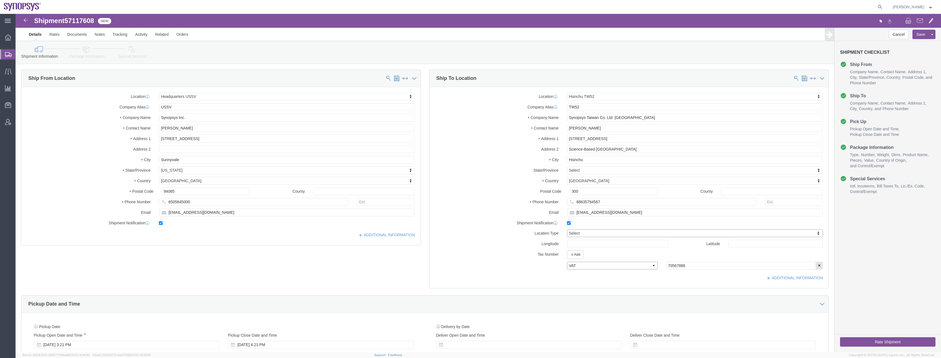
click select "Select EIN EORI TIN VAT Other"
click input "70567886"
click button "Save"
click select "Select EIN EORI TIN VAT Other"
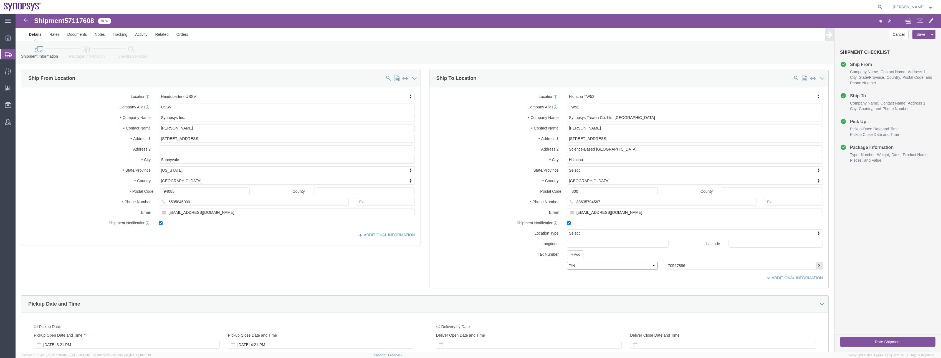
select select "VAT"
click select "Select EIN EORI TIN VAT Other"
click button "Save"
click link "Documents"
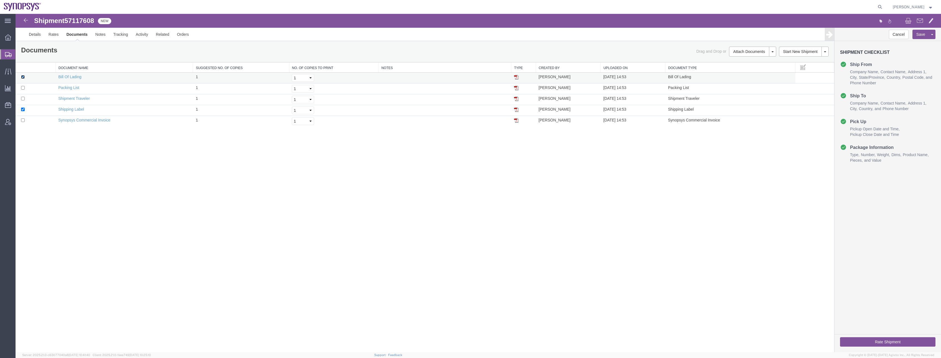
click at [24, 78] on input "checkbox" at bounding box center [23, 77] width 4 height 4
checkbox input "false"
click at [22, 109] on input "checkbox" at bounding box center [23, 110] width 4 height 4
checkbox input "false"
click at [23, 77] on input "checkbox" at bounding box center [23, 77] width 4 height 4
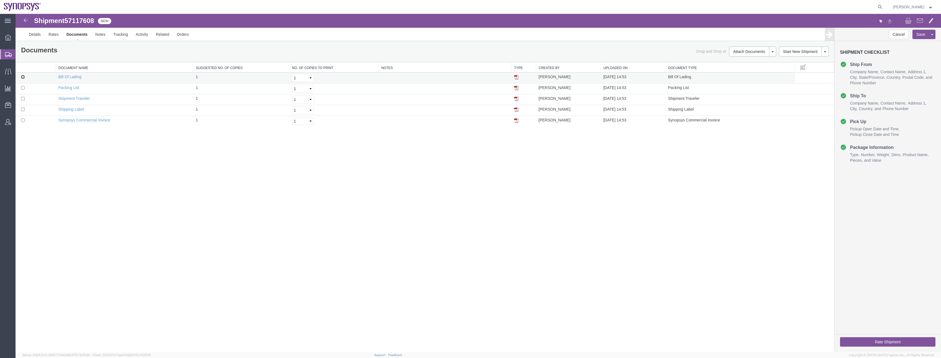
checkbox input "true"
click at [22, 87] on input "checkbox" at bounding box center [23, 88] width 4 height 4
checkbox input "true"
click at [23, 100] on input "checkbox" at bounding box center [23, 99] width 4 height 4
checkbox input "true"
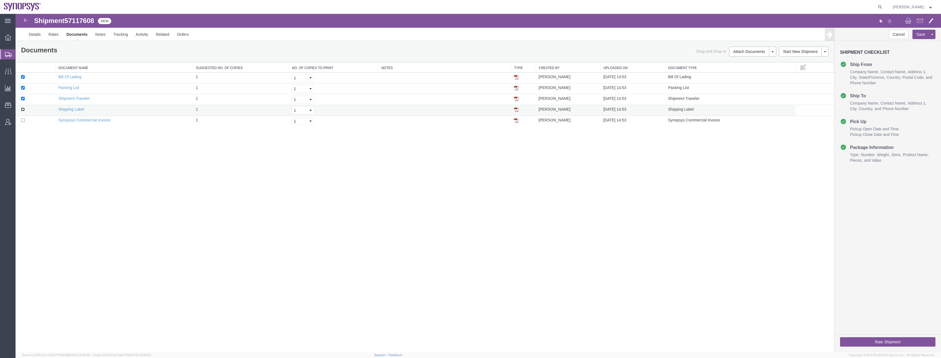
click at [22, 110] on input "checkbox" at bounding box center [23, 110] width 4 height 4
checkbox input "true"
click at [23, 120] on input "checkbox" at bounding box center [23, 120] width 4 height 4
checkbox input "true"
click at [750, 52] on button "Attach Documents" at bounding box center [749, 52] width 40 height 10
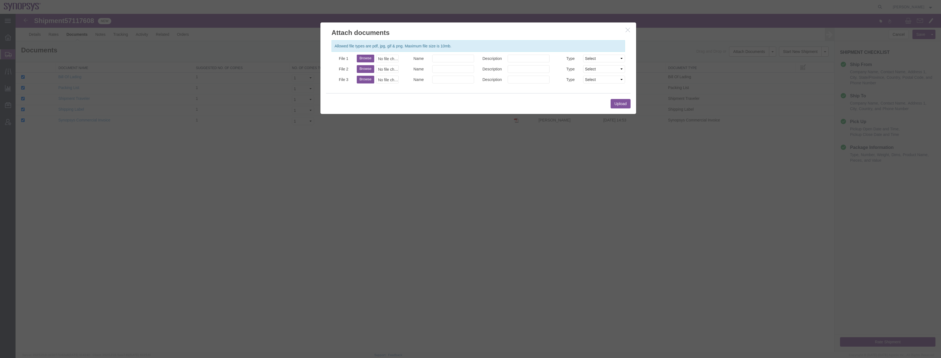
click at [627, 33] on button "button" at bounding box center [628, 30] width 7 height 7
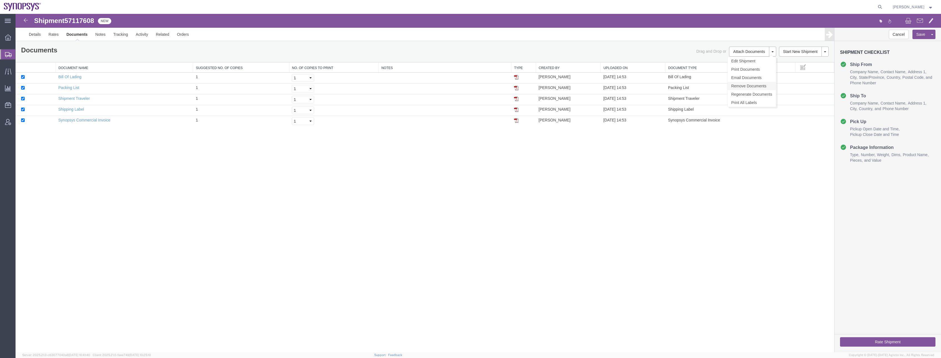
click at [741, 84] on link "Remove Documents" at bounding box center [751, 86] width 48 height 8
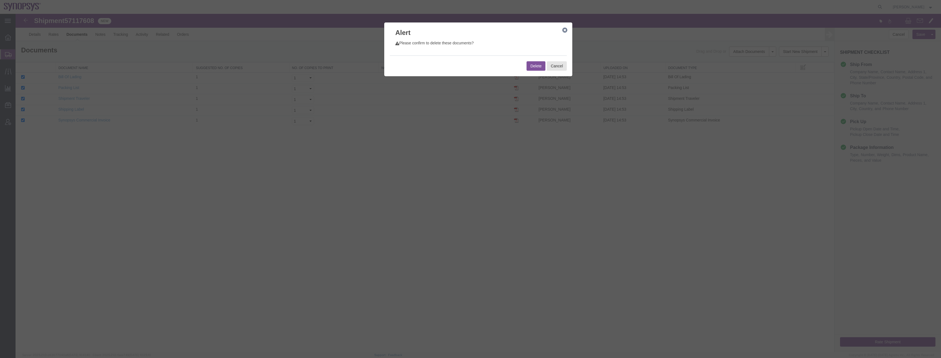
click at [537, 65] on button "Delete" at bounding box center [535, 65] width 19 height 9
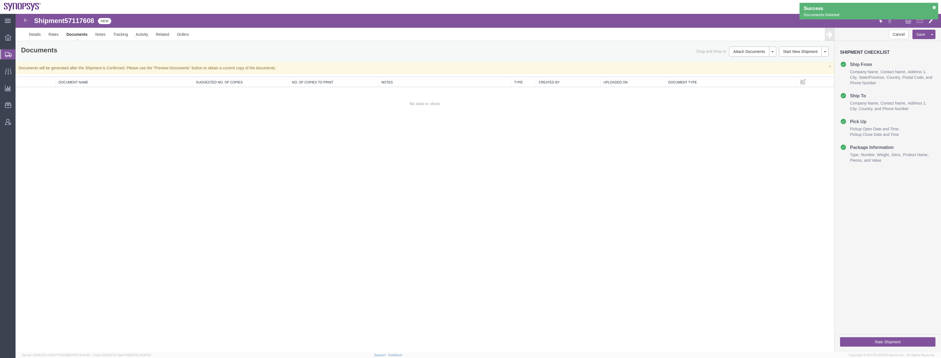
click at [702, 187] on div "Shipment 57117608 0 of 0 New Details Rates Documents Notes Tracking Activity Re…" at bounding box center [478, 183] width 925 height 338
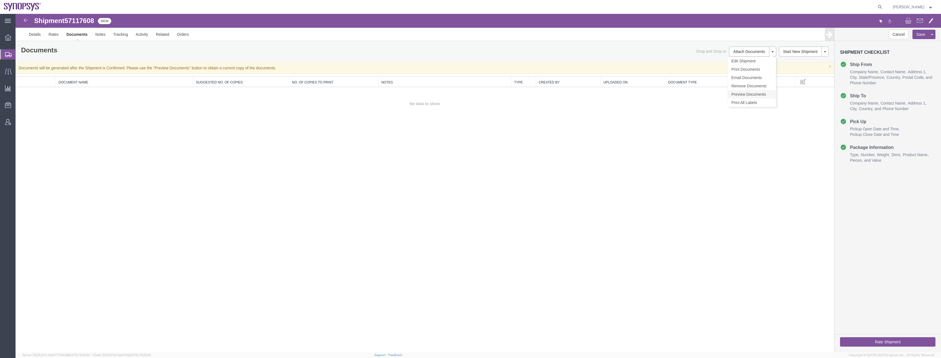
click at [743, 95] on link "Preview Documents" at bounding box center [752, 94] width 48 height 8
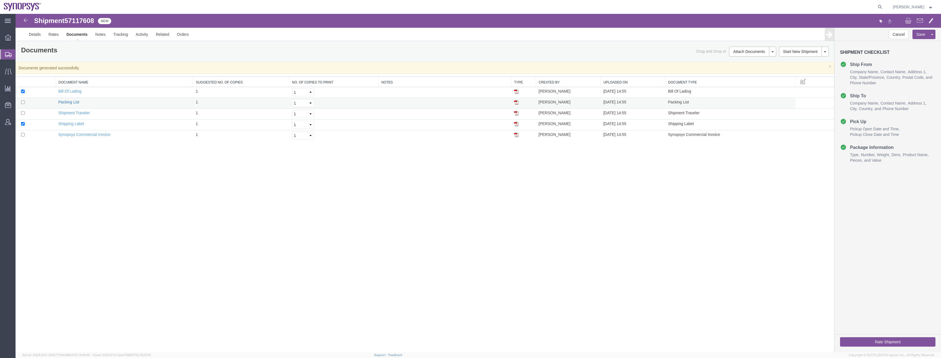
click at [70, 103] on link "Packing List" at bounding box center [68, 102] width 21 height 4
click at [82, 134] on link "Synopsys Commercial Invoice" at bounding box center [84, 134] width 52 height 4
click at [583, 215] on div "Shipment 57117608 5 of 5 New Details Rates Documents Notes Tracking Activity Re…" at bounding box center [478, 183] width 925 height 338
click at [23, 102] on input "checkbox" at bounding box center [23, 102] width 4 height 4
checkbox input "true"
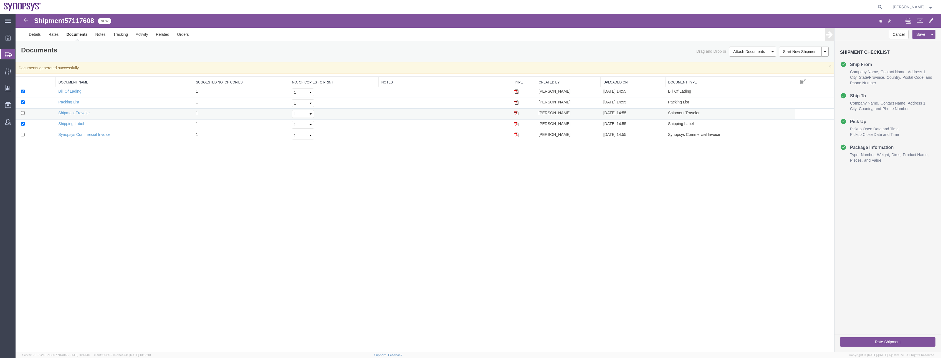
click at [25, 112] on td at bounding box center [36, 114] width 40 height 11
click at [23, 113] on input "checkbox" at bounding box center [23, 113] width 4 height 4
checkbox input "true"
click at [22, 136] on input "checkbox" at bounding box center [23, 135] width 4 height 4
checkbox input "true"
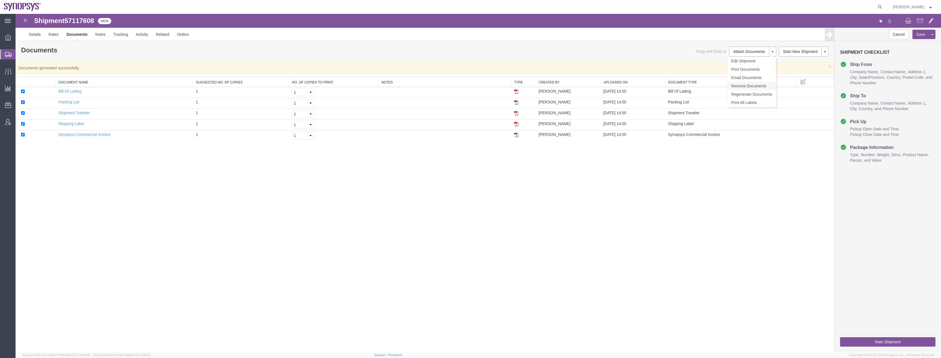
click at [745, 85] on link "Remove Documents" at bounding box center [751, 86] width 48 height 8
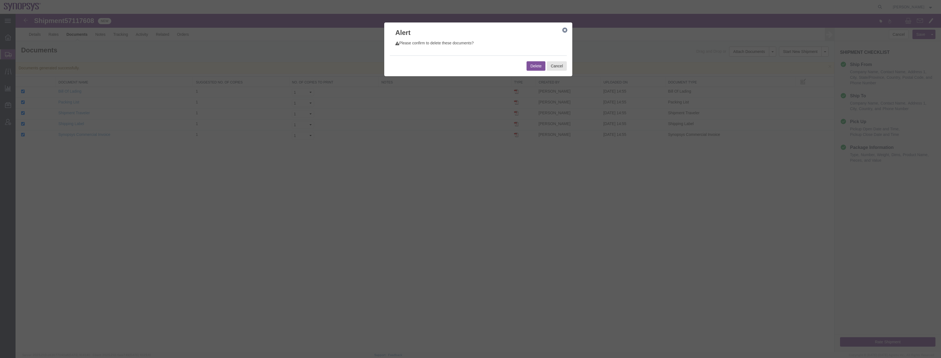
click at [533, 65] on button "Delete" at bounding box center [535, 65] width 19 height 9
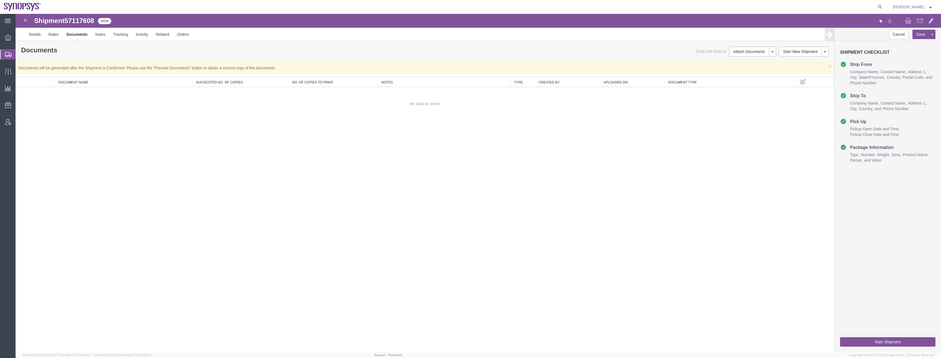
click at [267, 156] on div "Shipment 57117608 0 of 0 New Details Rates Documents Notes Tracking Activity Re…" at bounding box center [478, 183] width 925 height 338
